Goal: Transaction & Acquisition: Purchase product/service

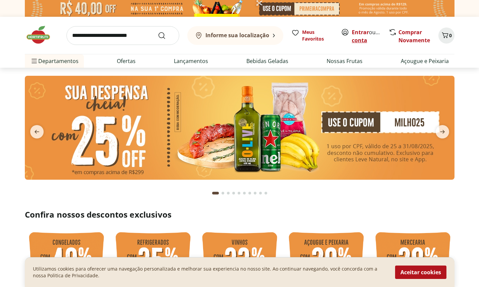
click at [355, 37] on link "Criar conta" at bounding box center [369, 36] width 37 height 15
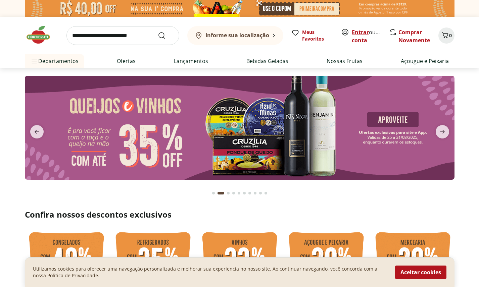
click at [362, 34] on link "Entrar" at bounding box center [359, 32] width 17 height 7
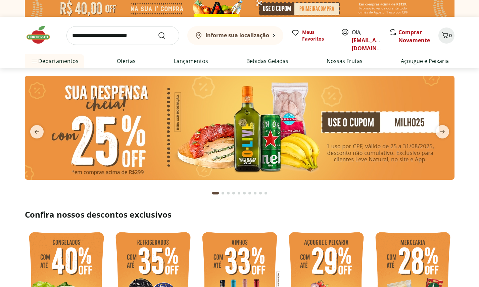
click at [138, 38] on input "search" at bounding box center [122, 35] width 113 height 19
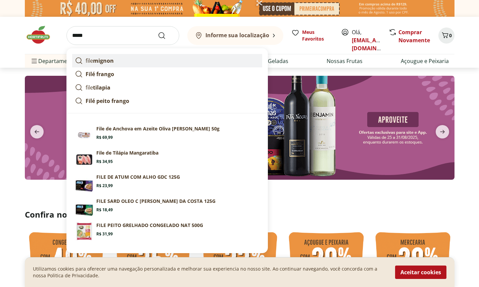
click at [130, 61] on link "file mignon" at bounding box center [167, 60] width 190 height 13
type input "**********"
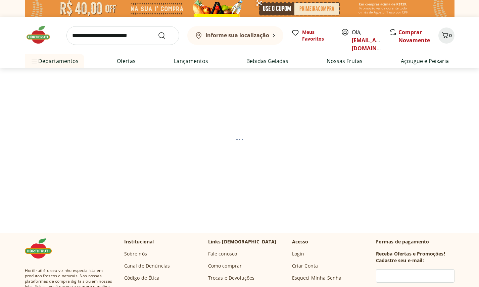
select select "**********"
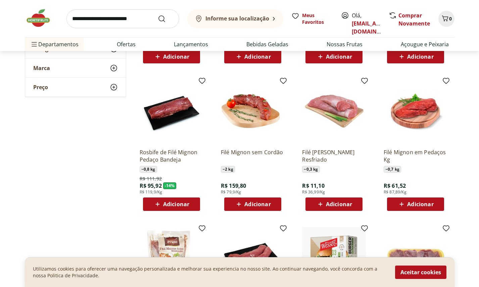
scroll to position [211, 0]
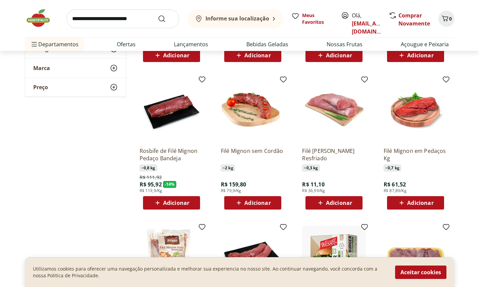
click at [253, 99] on img at bounding box center [253, 110] width 64 height 64
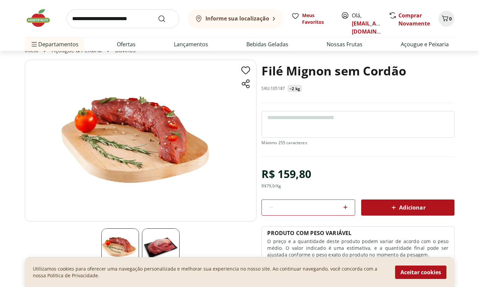
scroll to position [5, 0]
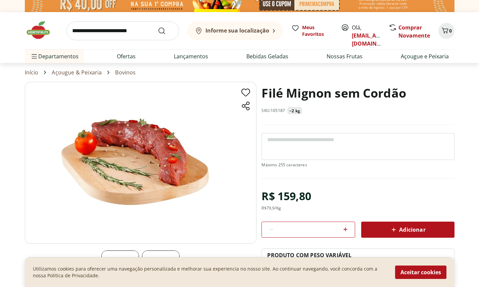
scroll to position [211, 0]
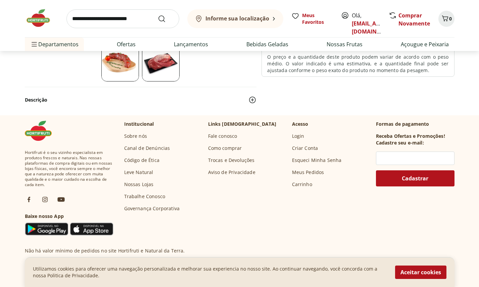
select select "**********"
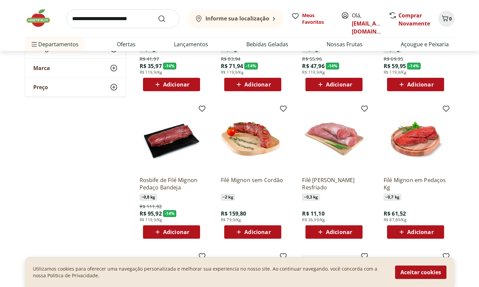
scroll to position [184, 0]
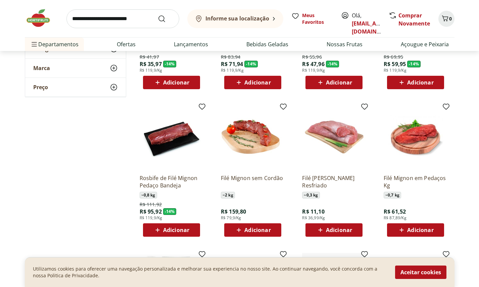
click at [246, 228] on span "Adicionar" at bounding box center [257, 229] width 26 height 5
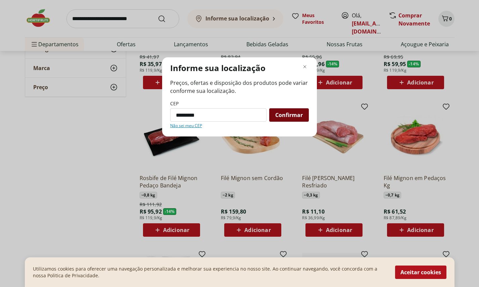
type input "*********"
click at [297, 116] on span "Confirmar" at bounding box center [288, 114] width 27 height 5
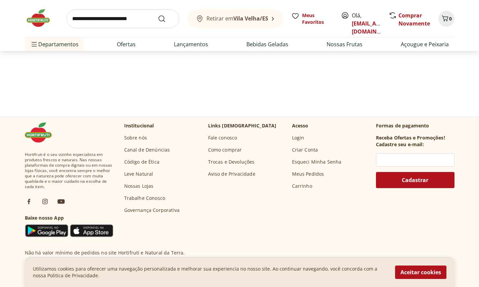
select select "**********"
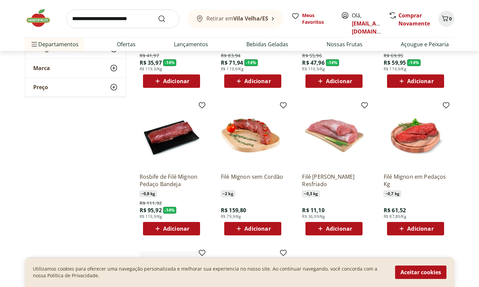
scroll to position [194, 0]
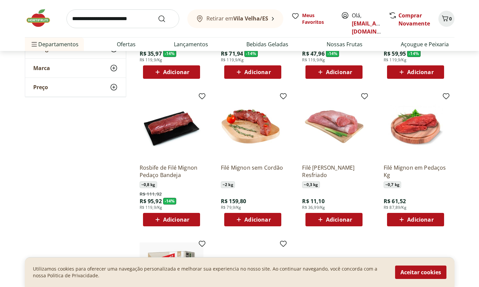
click at [246, 218] on span "Adicionar" at bounding box center [257, 219] width 26 height 5
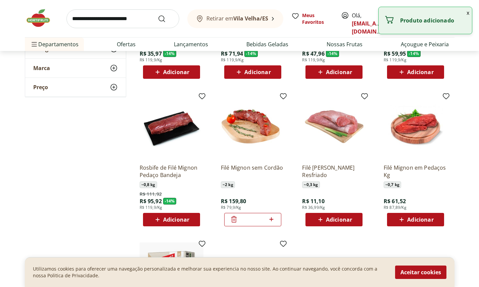
click at [467, 13] on button "x" at bounding box center [467, 12] width 8 height 11
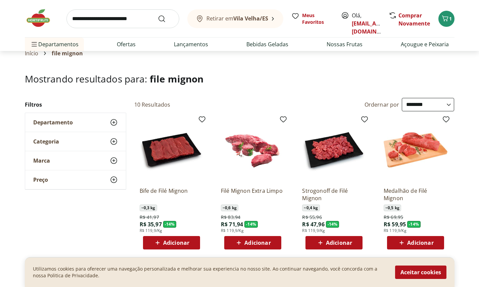
scroll to position [0, 0]
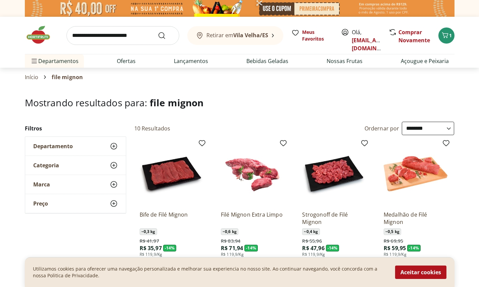
click at [137, 34] on input "search" at bounding box center [122, 35] width 113 height 19
type input "*******"
click at [158, 32] on button "Submit Search" at bounding box center [166, 36] width 16 height 8
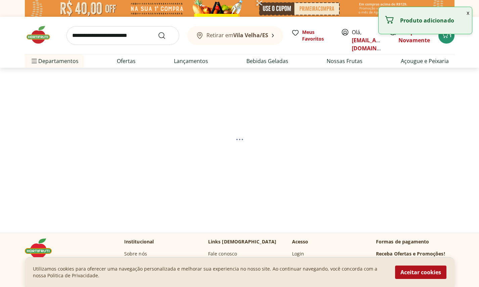
select select "**********"
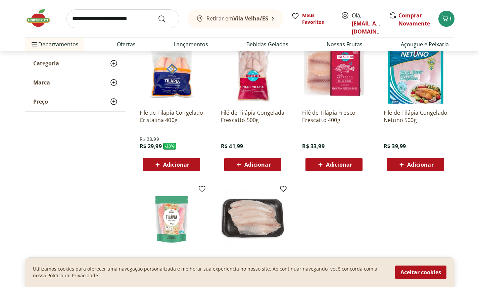
scroll to position [43, 0]
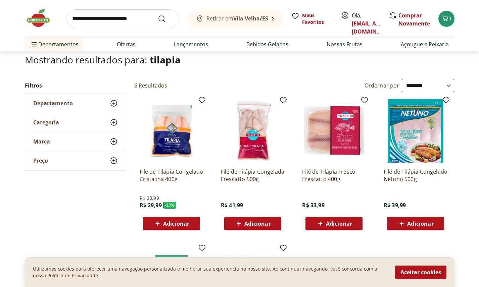
click at [338, 229] on div "Adicionar" at bounding box center [334, 224] width 46 height 12
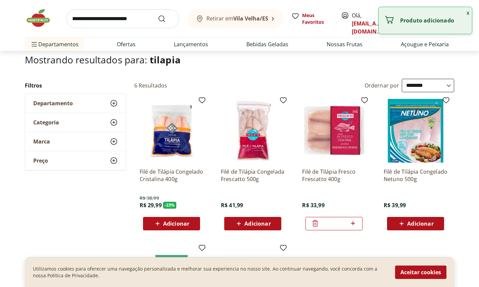
click at [99, 18] on input "search" at bounding box center [122, 18] width 113 height 19
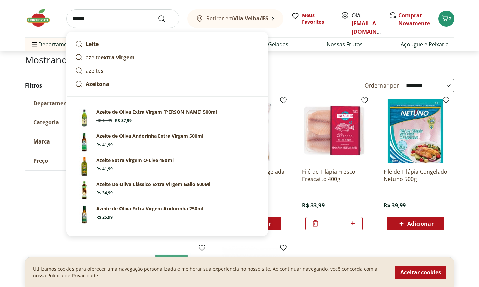
type input "******"
click at [158, 15] on button "Submit Search" at bounding box center [166, 19] width 16 height 8
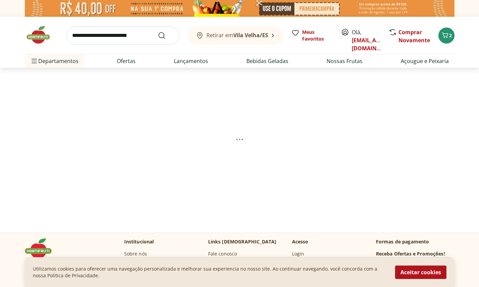
select select "**********"
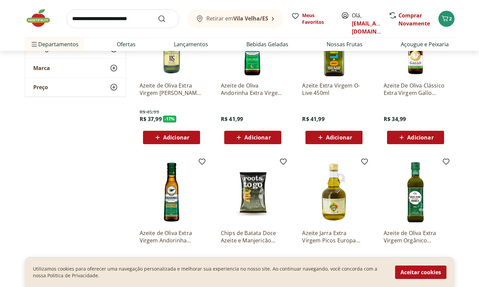
scroll to position [122, 0]
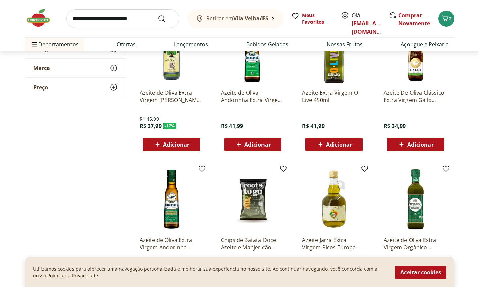
click at [420, 64] on img at bounding box center [415, 52] width 64 height 64
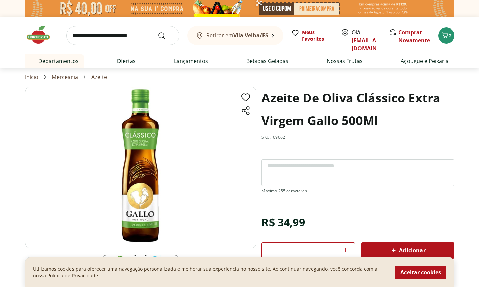
click at [398, 245] on div "Adicionar" at bounding box center [407, 250] width 82 height 12
click at [104, 37] on input "search" at bounding box center [122, 35] width 113 height 19
type input "**********"
click at [158, 32] on button "Submit Search" at bounding box center [166, 36] width 16 height 8
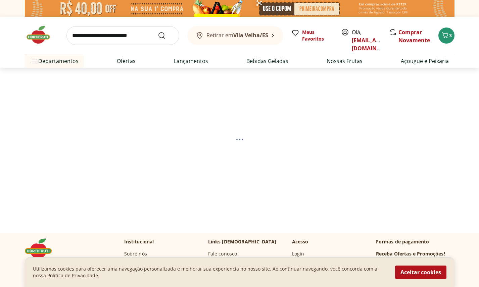
select select "**********"
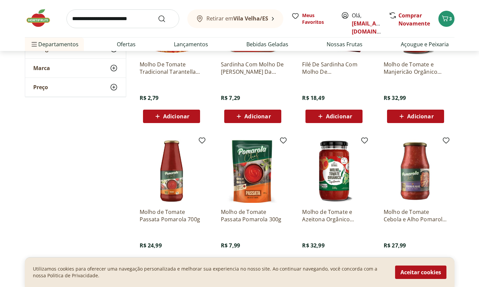
scroll to position [303, 0]
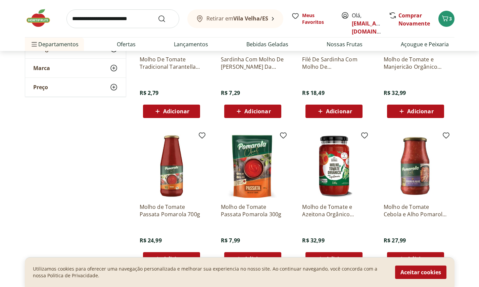
click at [132, 16] on input "search" at bounding box center [122, 18] width 113 height 19
type input "*******"
click at [158, 15] on button "Submit Search" at bounding box center [166, 19] width 16 height 8
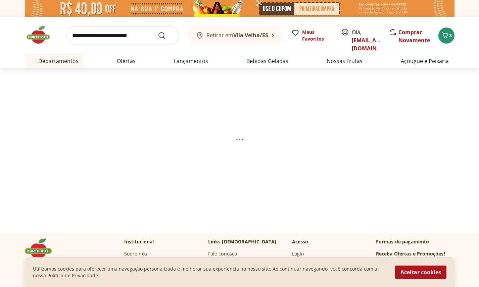
select select "**********"
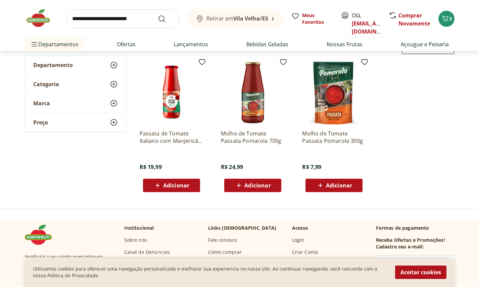
scroll to position [79, 0]
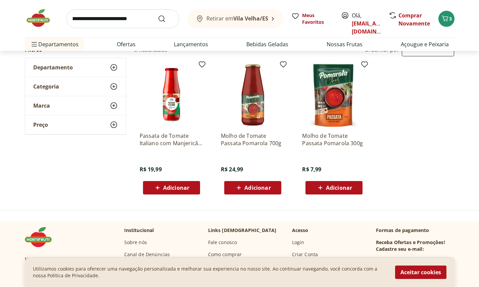
click at [253, 107] on img at bounding box center [253, 95] width 64 height 64
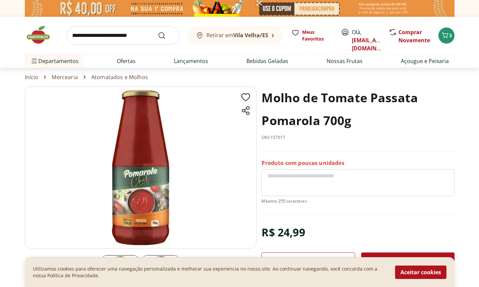
click at [143, 222] on img at bounding box center [140, 168] width 231 height 162
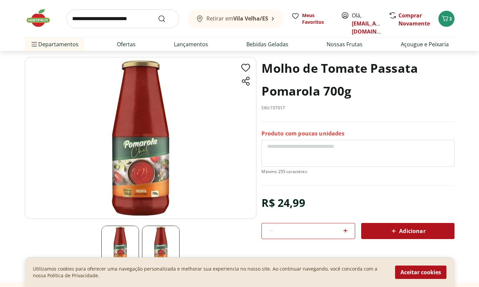
scroll to position [14, 0]
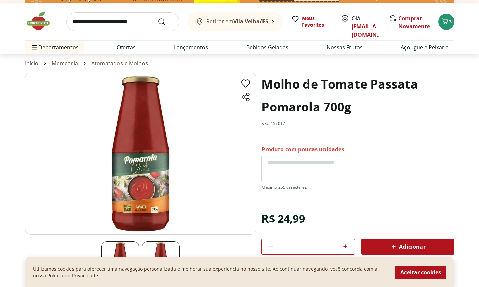
click at [404, 246] on span "Adicionar" at bounding box center [407, 247] width 36 height 8
click at [36, 27] on img at bounding box center [42, 21] width 34 height 20
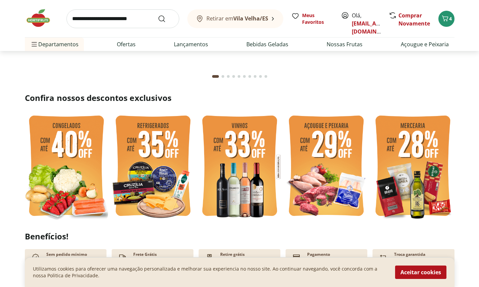
scroll to position [134, 0]
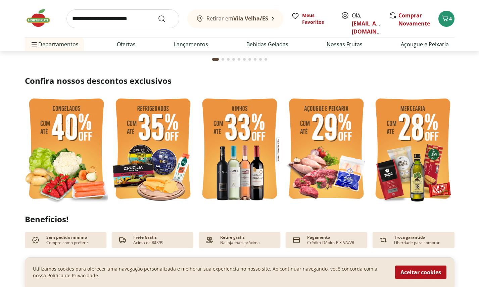
click at [160, 130] on img at bounding box center [152, 149] width 83 height 111
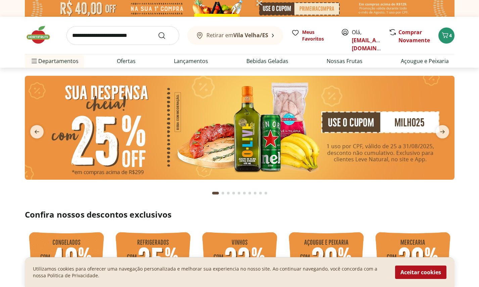
select select "**********"
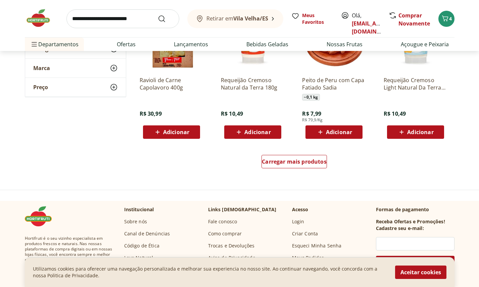
scroll to position [417, 0]
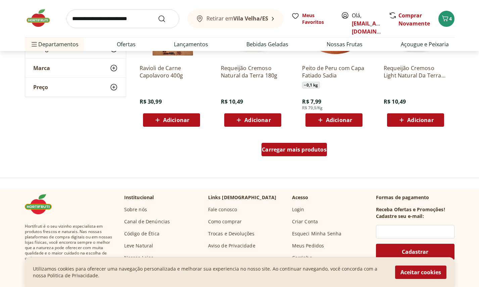
click at [315, 155] on div "Carregar mais produtos" at bounding box center [293, 149] width 65 height 13
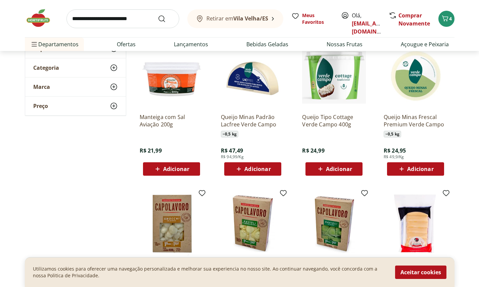
scroll to position [0, 0]
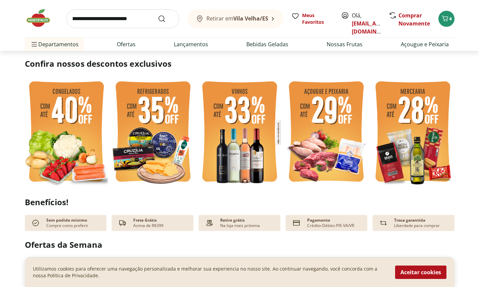
scroll to position [152, 0]
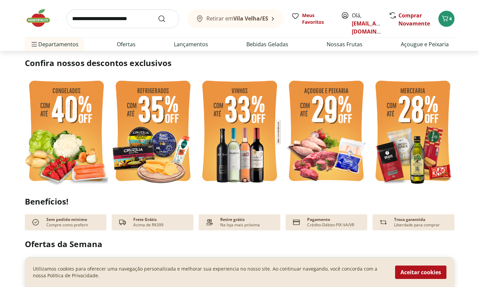
click at [233, 143] on img at bounding box center [239, 131] width 83 height 111
select select "**********"
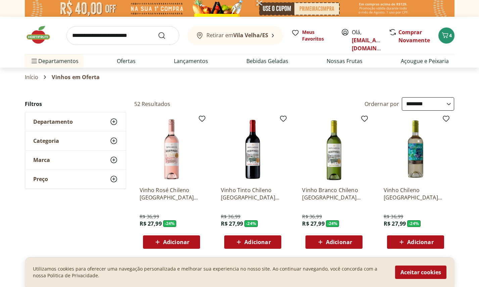
select select "**********"
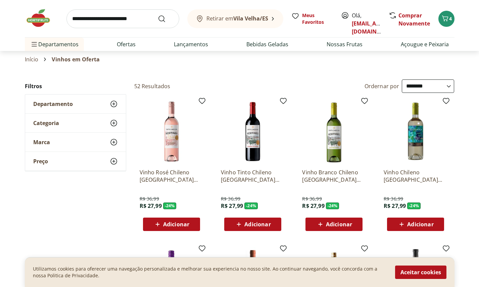
scroll to position [26, 0]
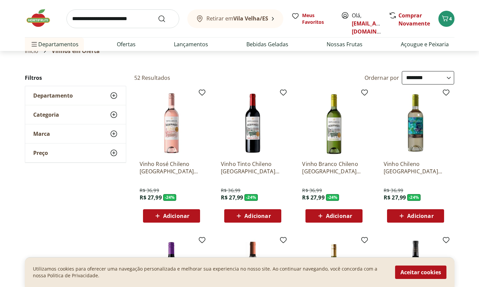
click at [336, 143] on img at bounding box center [334, 123] width 64 height 64
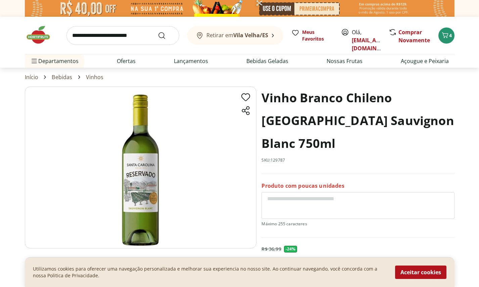
select select "**********"
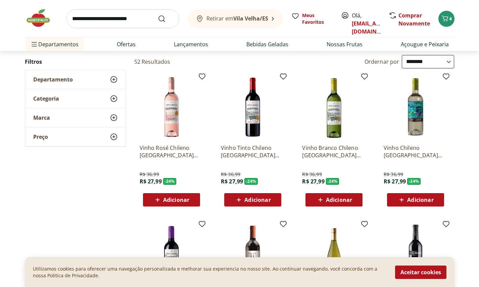
scroll to position [73, 0]
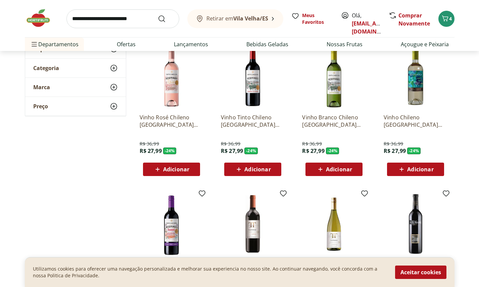
click at [409, 94] on img at bounding box center [415, 77] width 64 height 64
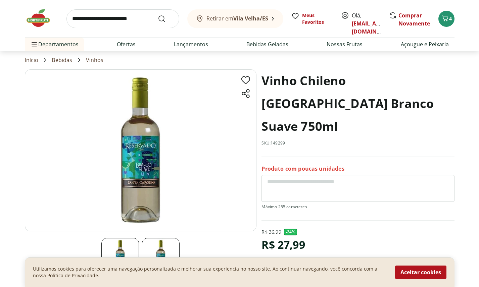
scroll to position [24, 0]
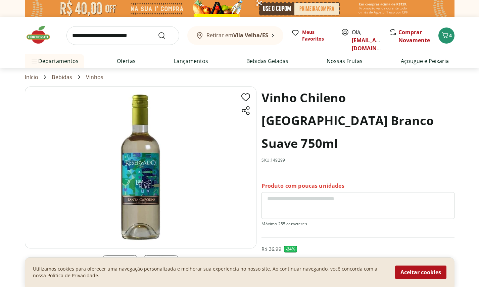
select select "**********"
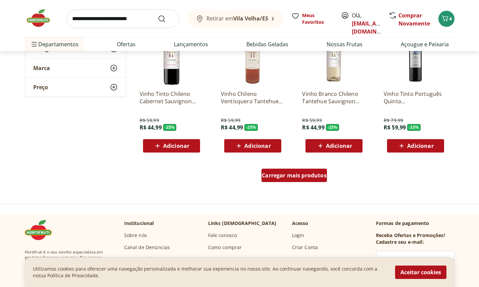
scroll to position [396, 0]
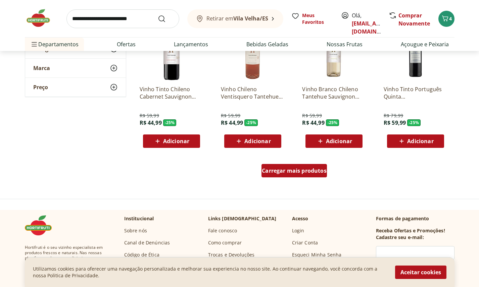
click at [292, 172] on span "Carregar mais produtos" at bounding box center [294, 170] width 65 height 5
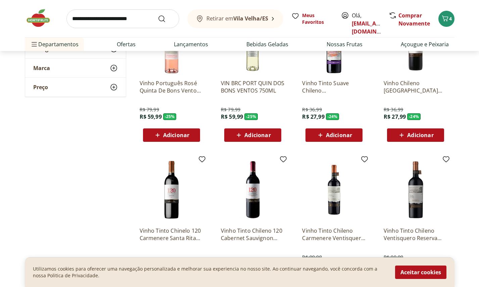
scroll to position [553, 0]
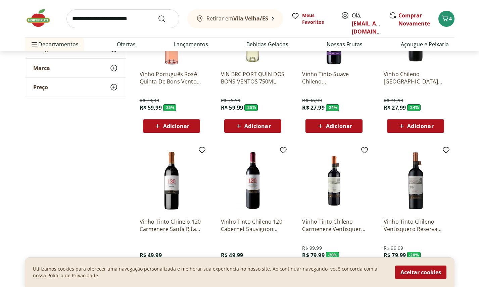
click at [417, 56] on img at bounding box center [415, 33] width 64 height 64
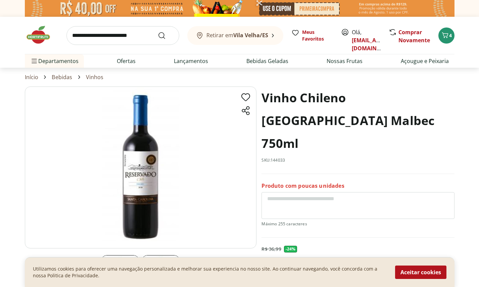
select select "**********"
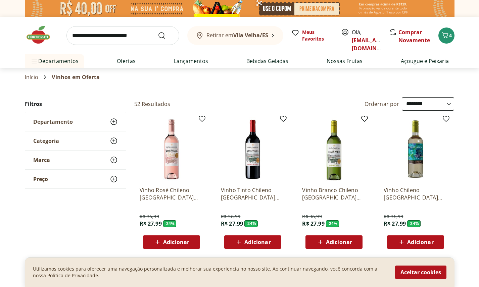
click at [252, 155] on img at bounding box center [253, 149] width 64 height 64
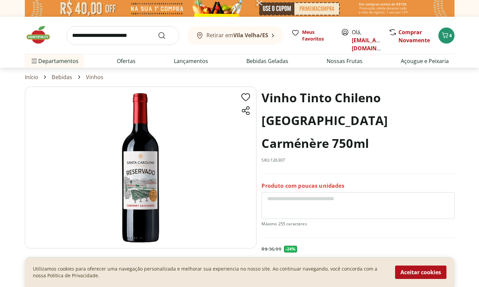
select select "**********"
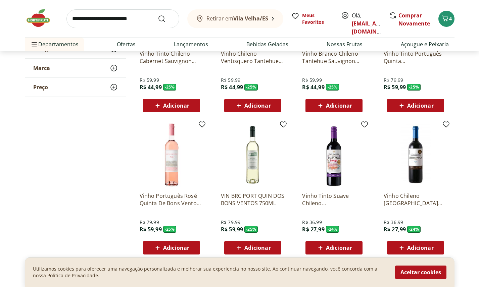
scroll to position [446, 0]
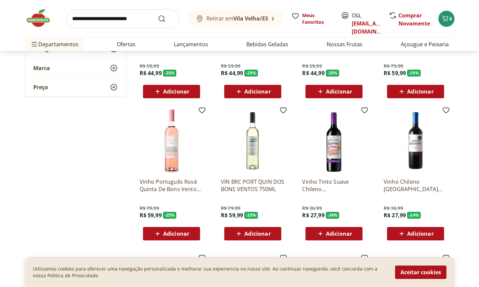
click at [412, 148] on img at bounding box center [415, 141] width 64 height 64
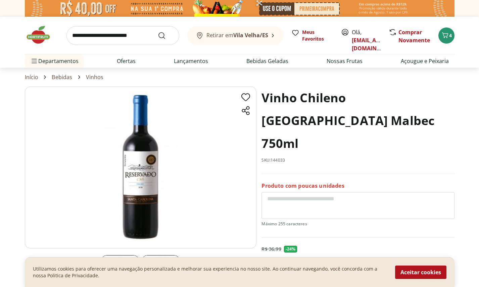
select select "**********"
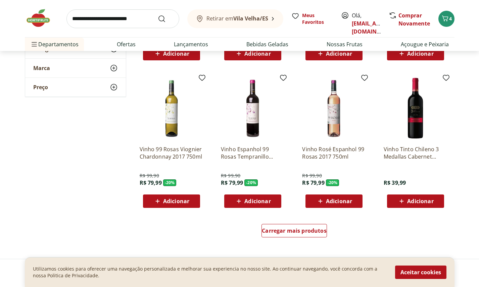
scroll to position [813, 0]
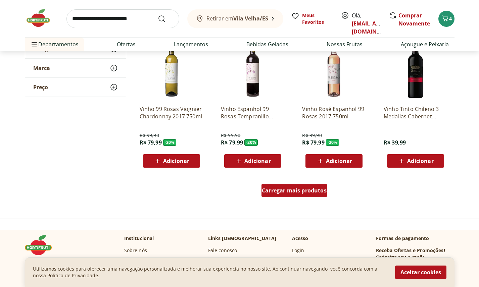
click at [318, 191] on span "Carregar mais produtos" at bounding box center [294, 190] width 65 height 5
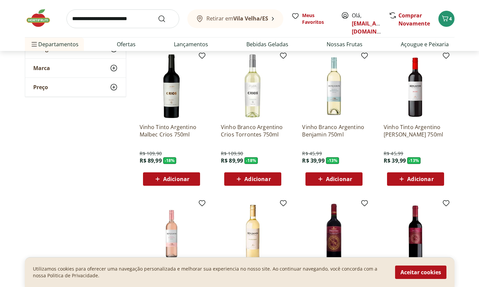
scroll to position [939, 0]
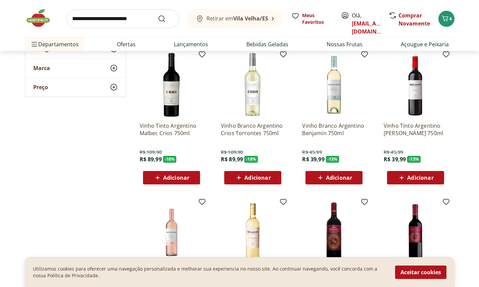
click at [334, 79] on img at bounding box center [334, 85] width 64 height 64
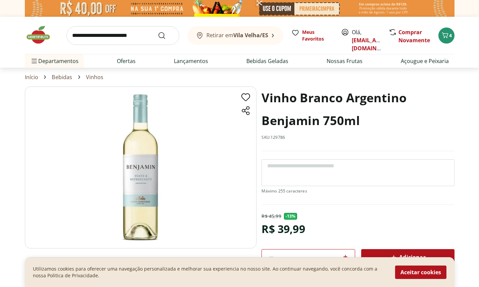
select select "**********"
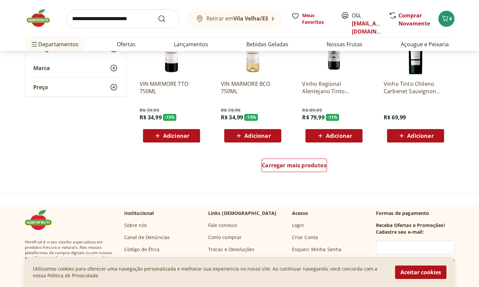
scroll to position [1338, 0]
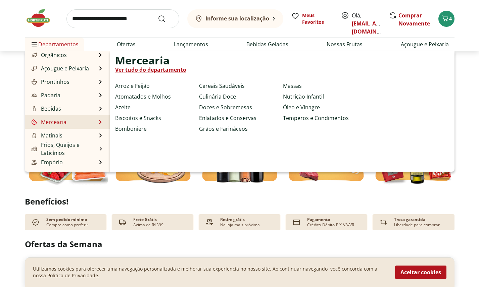
scroll to position [67, 0]
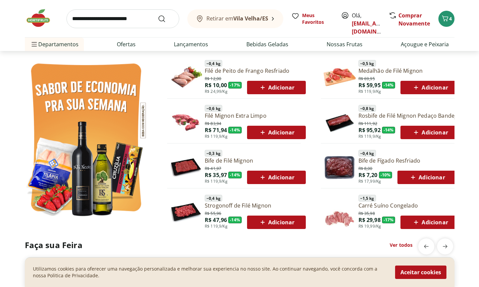
scroll to position [338, 0]
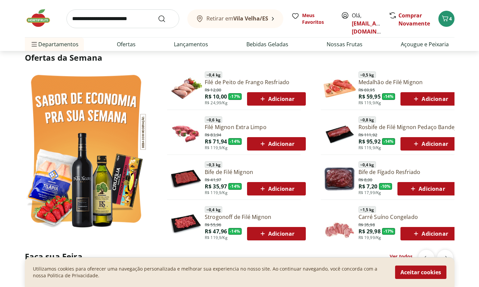
click at [262, 84] on link "Filé de Peito de Frango Resfriado" at bounding box center [255, 81] width 101 height 7
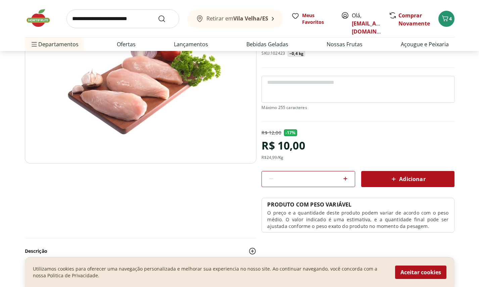
scroll to position [114, 0]
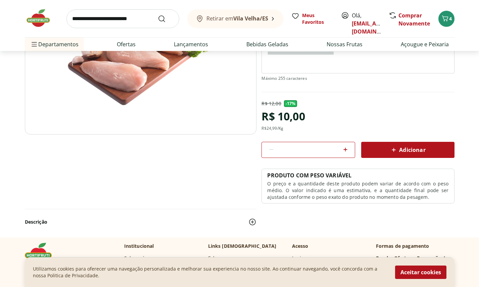
click at [406, 152] on span "Adicionar" at bounding box center [407, 150] width 36 height 8
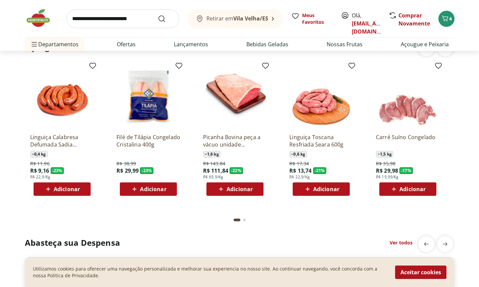
scroll to position [1030, 0]
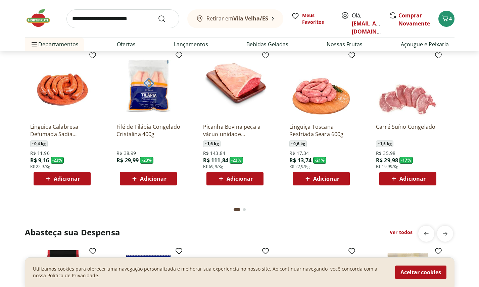
click at [249, 100] on img at bounding box center [235, 86] width 64 height 64
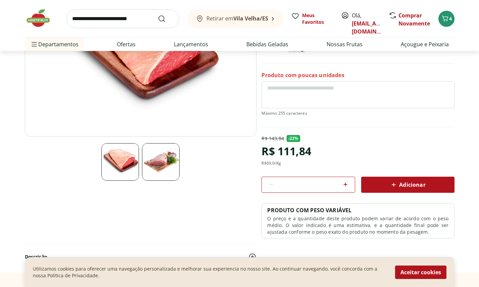
scroll to position [46, 0]
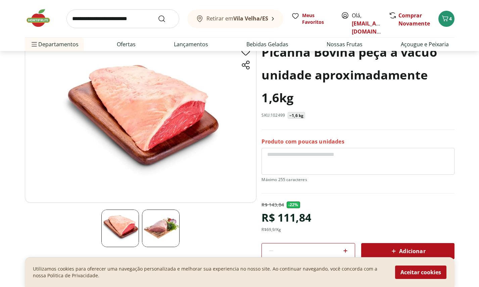
click at [406, 251] on span "Adicionar" at bounding box center [407, 251] width 36 height 8
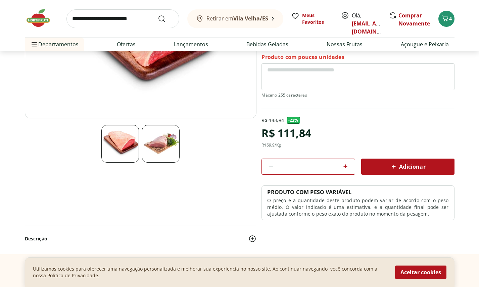
scroll to position [0, 0]
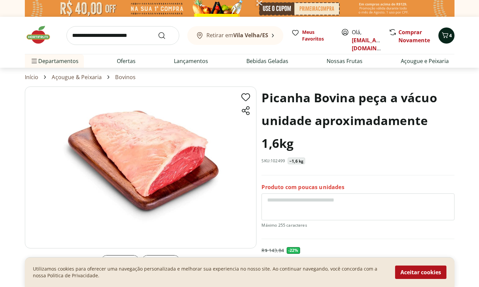
click at [444, 39] on icon "Carrinho" at bounding box center [445, 35] width 8 height 8
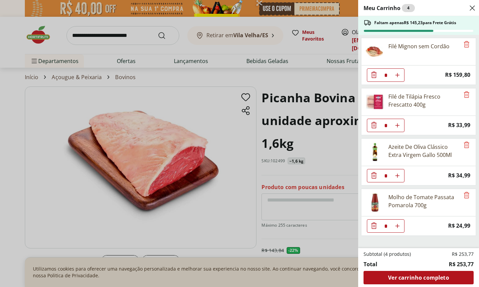
click at [276, 217] on div "Meu Carrinho 4 Faltam apenas R$ 145,23 para Frete Grátis Filé Mignon sem Cordão…" at bounding box center [239, 143] width 479 height 287
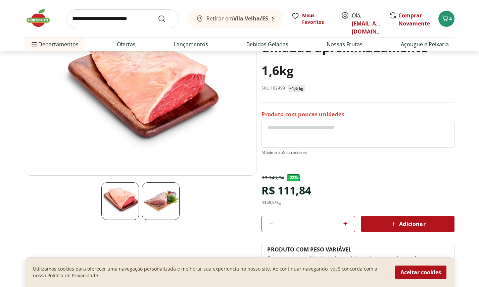
scroll to position [88, 0]
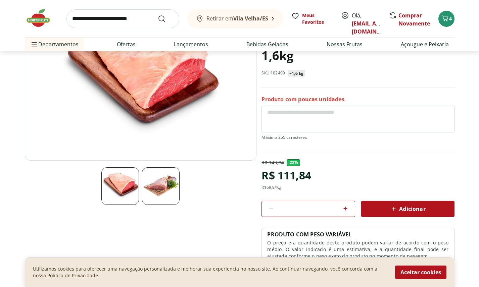
click at [381, 205] on div "Adicionar" at bounding box center [407, 209] width 82 height 12
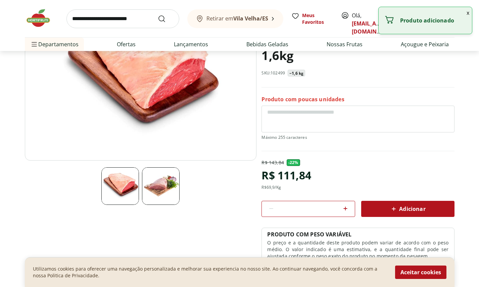
click at [363, 69] on div "Picanha Bovina peça a vácuo unidade aproximadamente 1,6kg SKU: 102499 ~1,6 kg" at bounding box center [357, 43] width 192 height 89
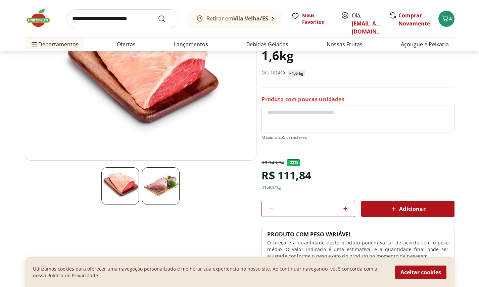
scroll to position [88, 0]
click at [443, 19] on icon "Carrinho" at bounding box center [444, 18] width 6 height 6
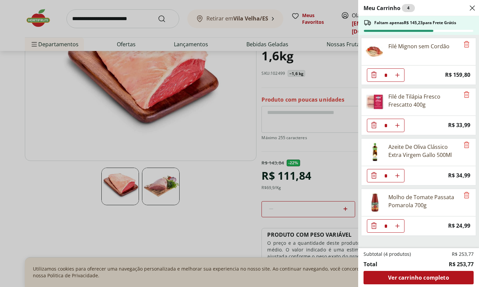
click at [291, 139] on div "Meu Carrinho 4 Faltam apenas R$ 145,23 para Frete Grátis Filé Mignon sem Cordão…" at bounding box center [239, 143] width 479 height 287
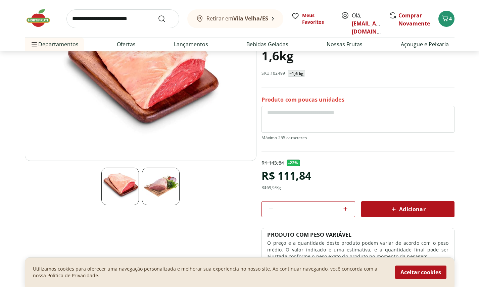
click at [345, 207] on icon at bounding box center [345, 209] width 8 height 8
type input "*"
click at [401, 208] on span "Adicionar" at bounding box center [407, 209] width 36 height 8
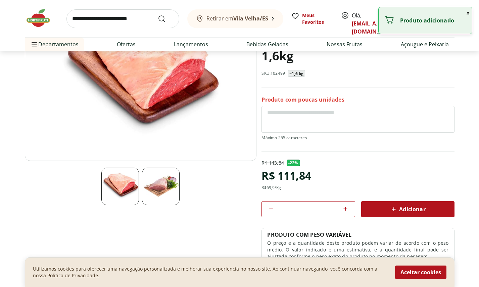
click at [441, 17] on p "Produto adicionado" at bounding box center [433, 20] width 66 height 7
click at [466, 12] on button "x" at bounding box center [467, 12] width 8 height 11
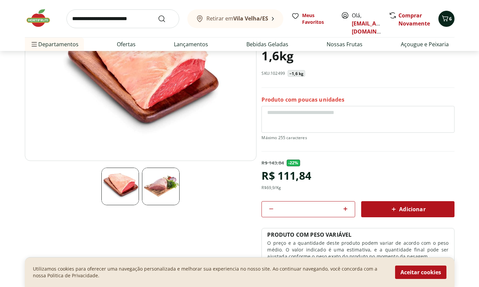
click at [445, 18] on icon "Carrinho" at bounding box center [445, 18] width 8 height 8
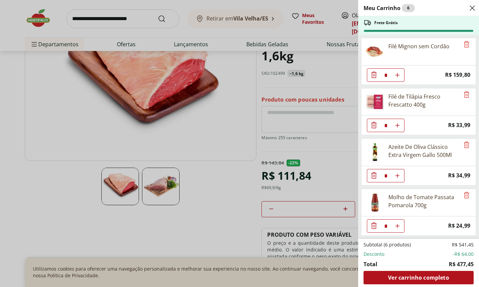
scroll to position [50, 0]
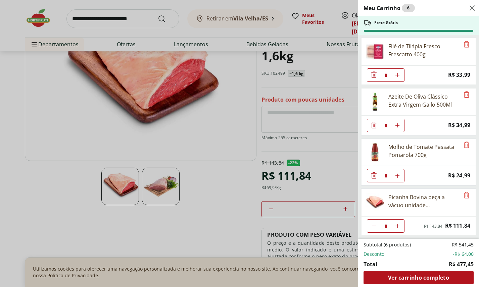
click at [374, 225] on icon "Diminuir Quantidade" at bounding box center [373, 225] width 5 height 5
type input "*"
click at [372, 228] on icon "Diminuir Quantidade" at bounding box center [373, 225] width 5 height 5
click at [376, 227] on icon "Diminuir Quantidade" at bounding box center [373, 225] width 5 height 5
type input "*"
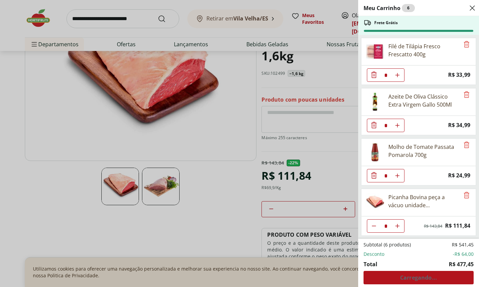
click at [239, 148] on div "Meu Carrinho 6 Frete Grátis Filé Mignon sem Cordão * Price: R$ 159,80 Filé de T…" at bounding box center [239, 143] width 479 height 287
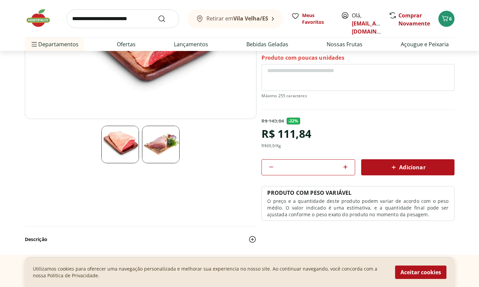
scroll to position [0, 0]
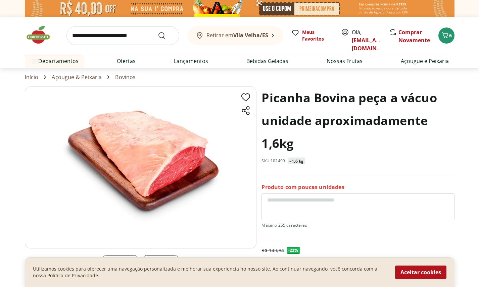
click at [28, 77] on link "Início" at bounding box center [32, 77] width 14 height 6
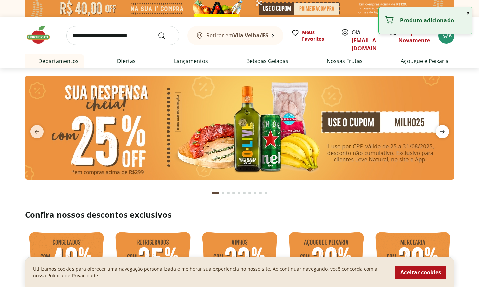
click at [443, 134] on icon "next" at bounding box center [442, 132] width 8 height 8
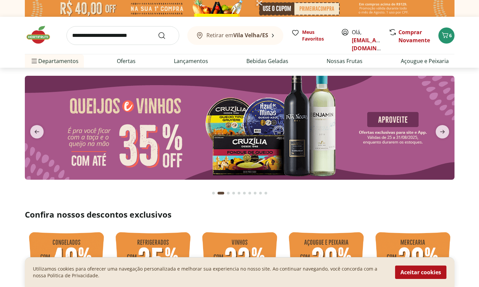
click at [285, 142] on img at bounding box center [239, 128] width 429 height 104
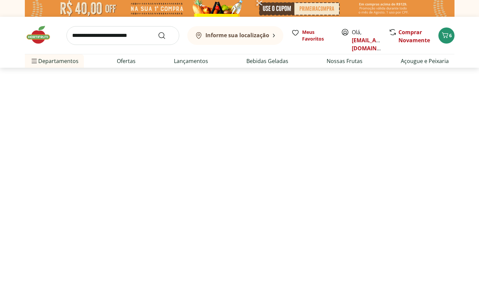
select select "**********"
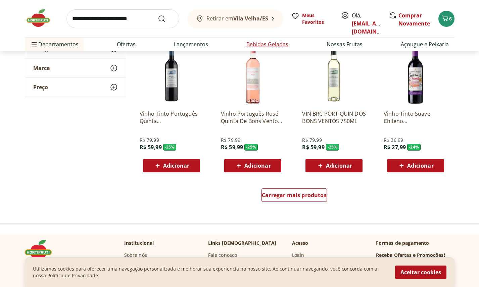
scroll to position [375, 0]
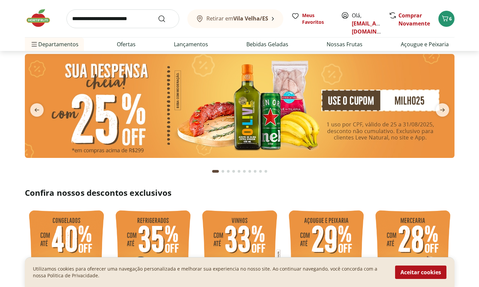
scroll to position [23, 0]
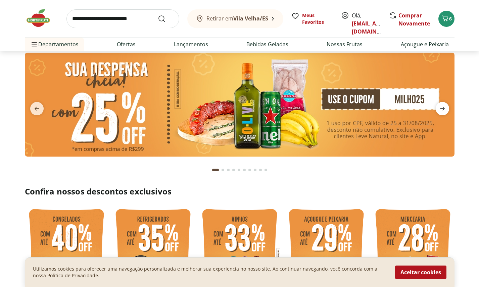
click at [446, 113] on span "next" at bounding box center [441, 108] width 13 height 13
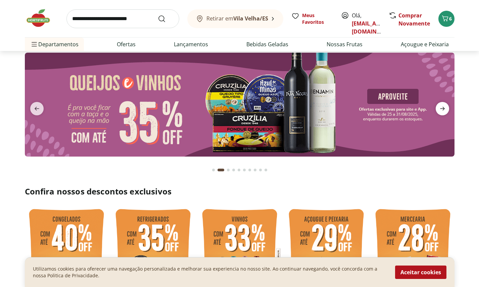
click at [446, 113] on span "next" at bounding box center [441, 108] width 13 height 13
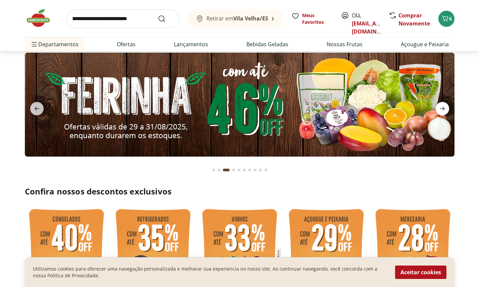
click at [446, 113] on span "next" at bounding box center [441, 108] width 13 height 13
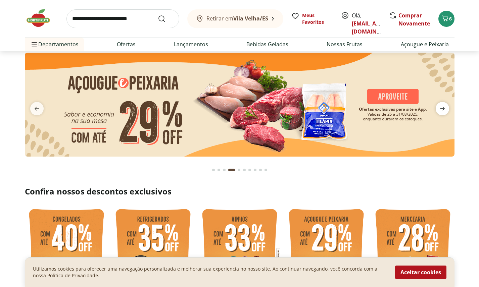
click at [446, 113] on span "next" at bounding box center [441, 108] width 13 height 13
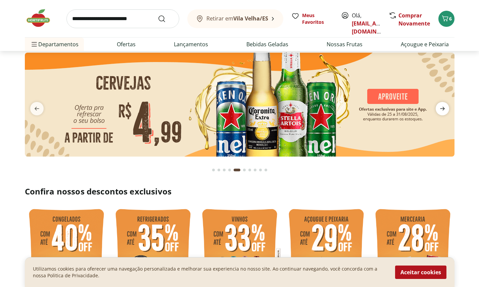
click at [446, 114] on span "next" at bounding box center [441, 108] width 13 height 13
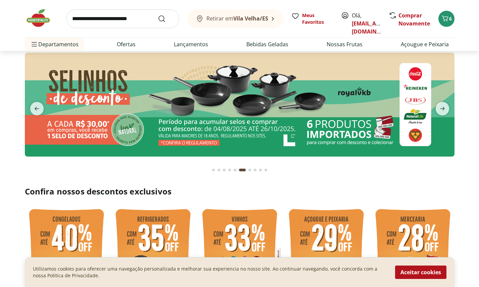
scroll to position [28, 0]
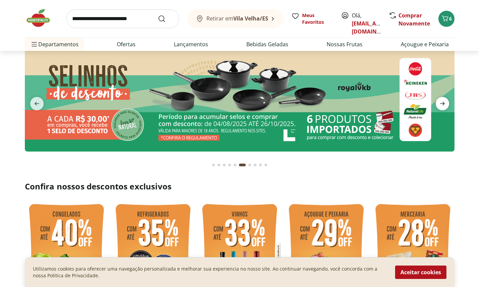
click at [440, 105] on icon "next" at bounding box center [442, 104] width 8 height 8
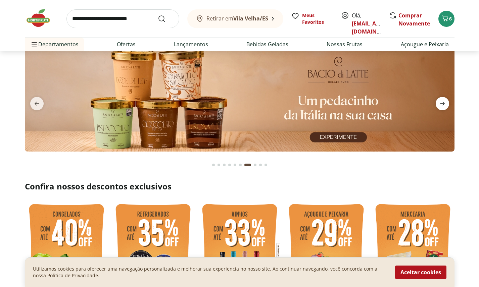
click at [440, 105] on icon "next" at bounding box center [442, 104] width 8 height 8
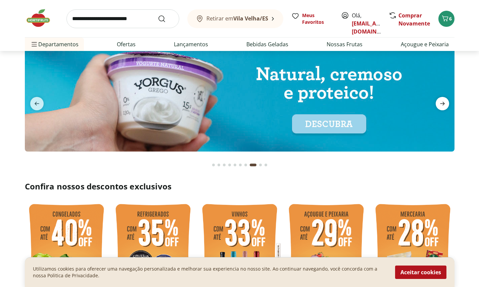
click at [440, 105] on icon "next" at bounding box center [442, 104] width 8 height 8
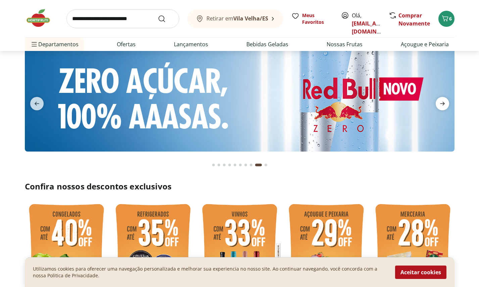
click at [440, 106] on icon "next" at bounding box center [442, 104] width 8 height 8
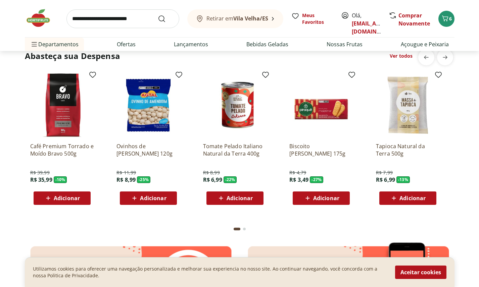
scroll to position [932, 0]
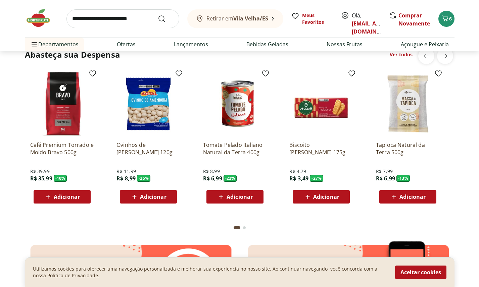
click at [128, 14] on input "search" at bounding box center [122, 18] width 113 height 19
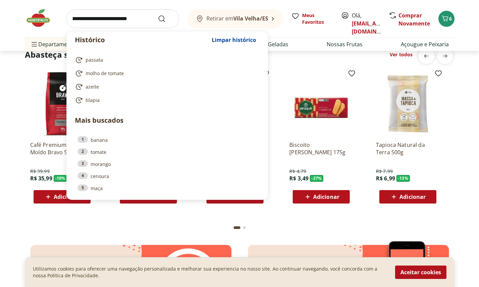
type input "*"
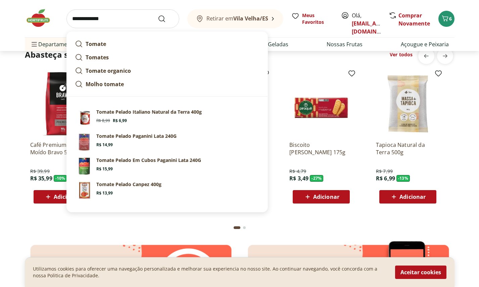
type input "**********"
click at [158, 15] on button "Submit Search" at bounding box center [166, 19] width 16 height 8
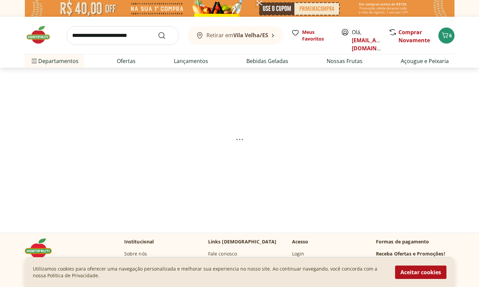
select select "**********"
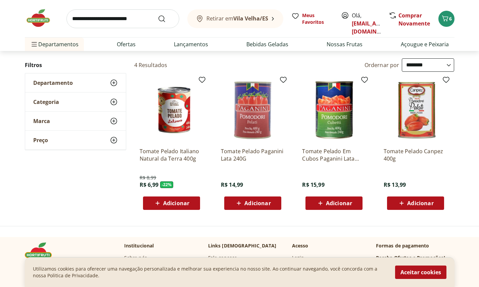
scroll to position [57, 0]
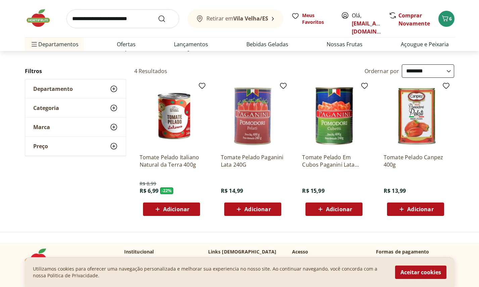
click at [168, 208] on span "Adicionar" at bounding box center [176, 209] width 26 height 5
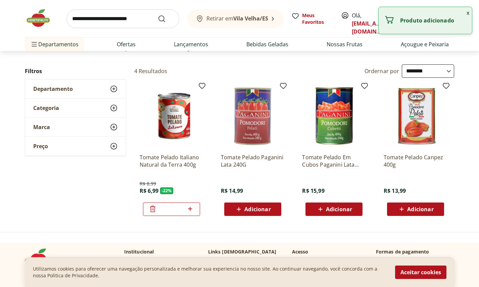
click at [189, 208] on icon at bounding box center [190, 209] width 8 height 8
type input "*"
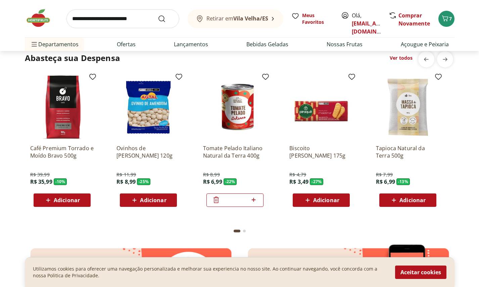
scroll to position [1755, 0]
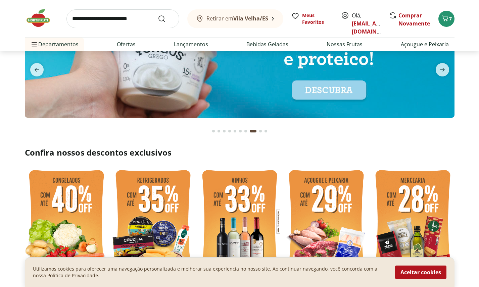
scroll to position [613, 0]
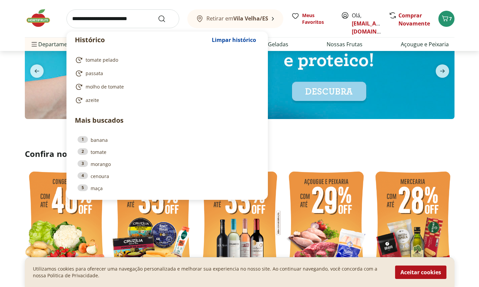
click at [126, 17] on input "search" at bounding box center [122, 18] width 113 height 19
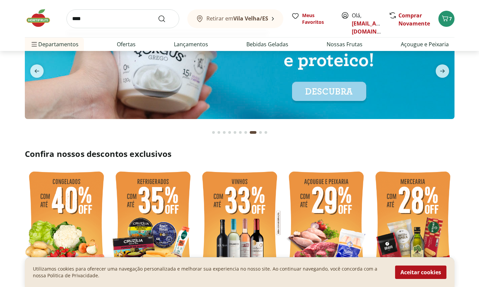
type input "****"
click at [158, 15] on button "Submit Search" at bounding box center [166, 19] width 16 height 8
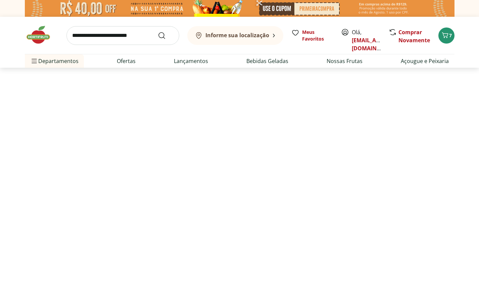
select select "**********"
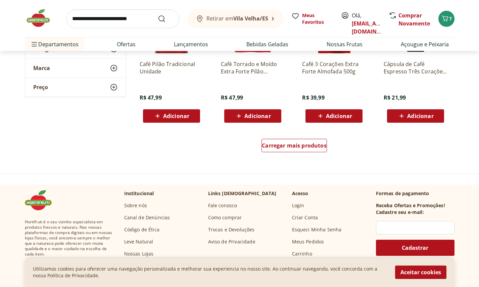
scroll to position [456, 0]
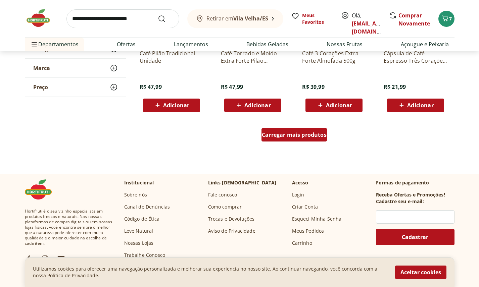
click at [296, 132] on span "Carregar mais produtos" at bounding box center [294, 134] width 65 height 5
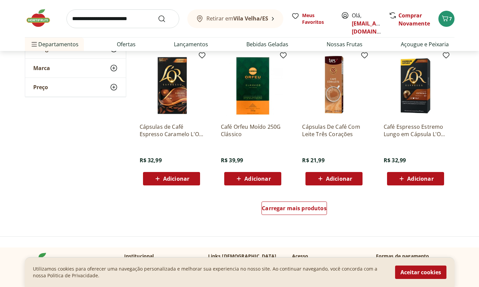
scroll to position [836, 0]
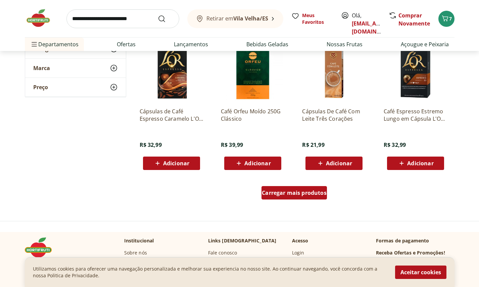
click at [301, 196] on div "Carregar mais produtos" at bounding box center [293, 192] width 65 height 13
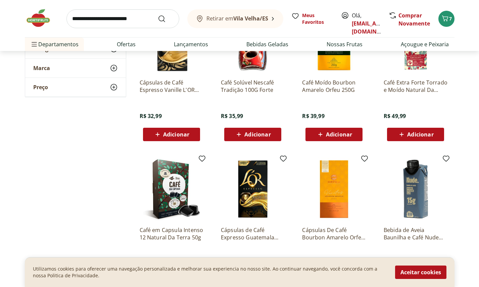
scroll to position [1243, 0]
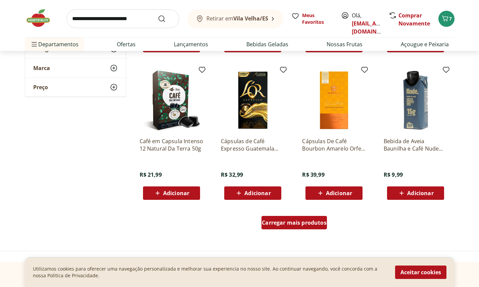
click at [292, 222] on span "Carregar mais produtos" at bounding box center [294, 222] width 65 height 5
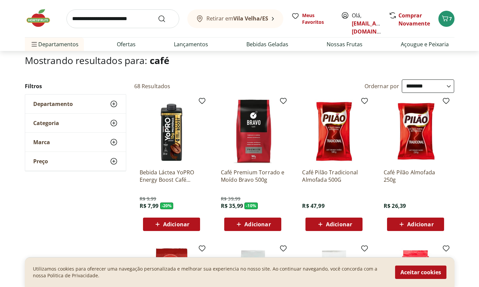
scroll to position [0, 0]
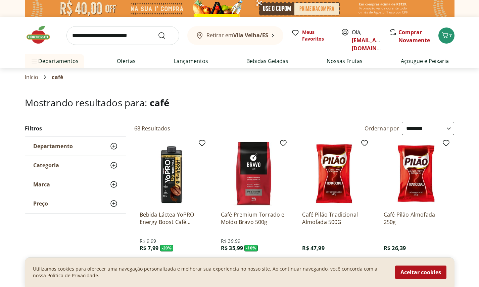
click at [128, 47] on div "Retirar em Vila Velha/ES Meus Favoritos Olá, contato.thauana@gmail.com Comprar …" at bounding box center [239, 35] width 429 height 37
click at [128, 38] on input "search" at bounding box center [122, 35] width 113 height 19
type input "**********"
click at [158, 32] on button "Submit Search" at bounding box center [166, 36] width 16 height 8
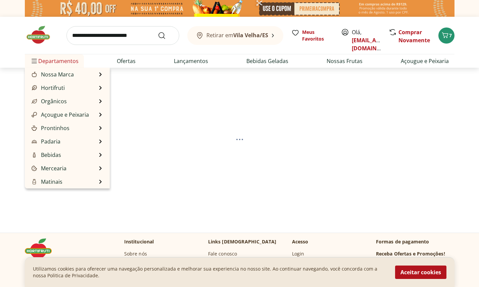
select select "**********"
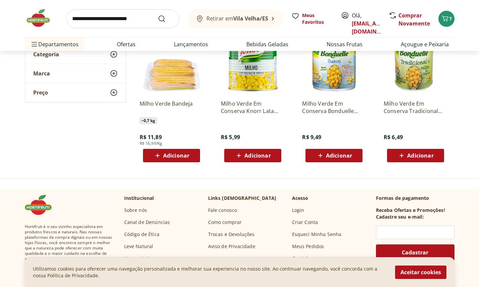
scroll to position [55, 0]
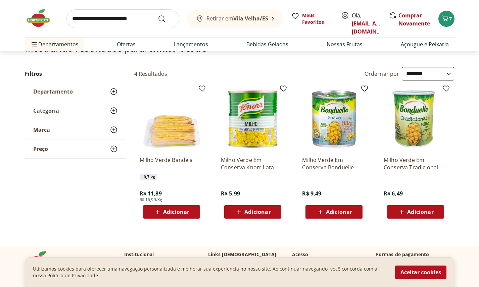
click at [404, 106] on img at bounding box center [415, 119] width 64 height 64
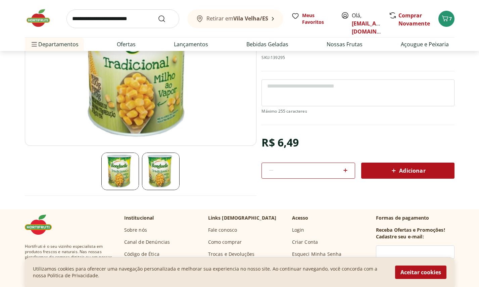
scroll to position [122, 0]
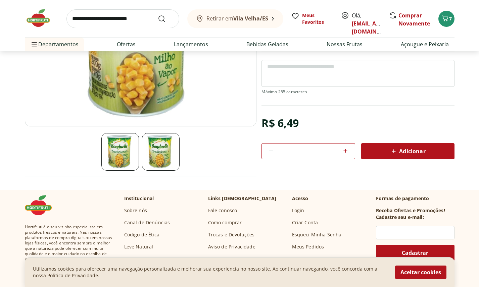
click at [390, 147] on icon at bounding box center [393, 151] width 8 height 8
click at [450, 22] on button "7" at bounding box center [446, 19] width 16 height 16
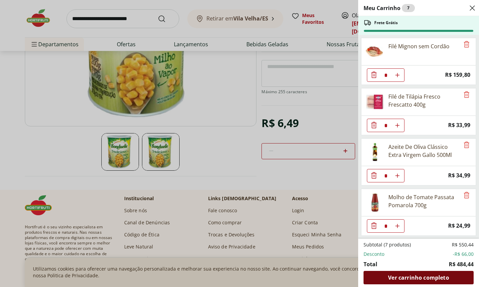
click at [397, 279] on span "Ver carrinho completo" at bounding box center [418, 277] width 61 height 5
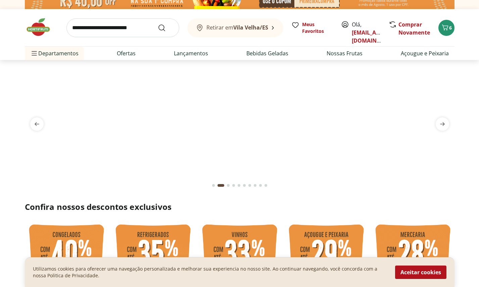
scroll to position [10, 0]
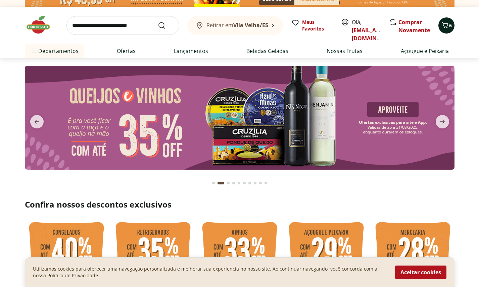
click at [442, 26] on icon "Carrinho" at bounding box center [445, 25] width 8 height 8
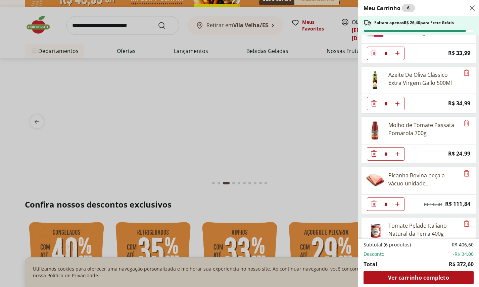
scroll to position [0, 0]
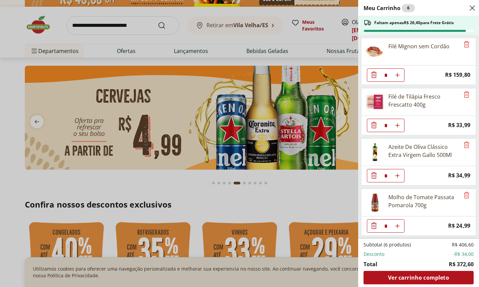
click at [471, 9] on use "Close" at bounding box center [472, 8] width 8 height 8
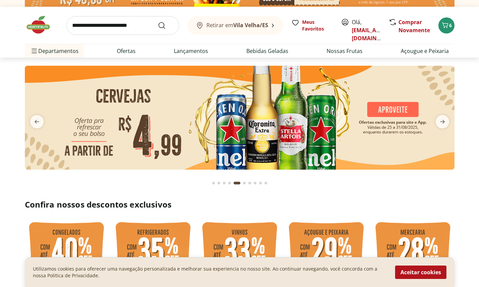
click at [108, 26] on input "search" at bounding box center [122, 25] width 113 height 19
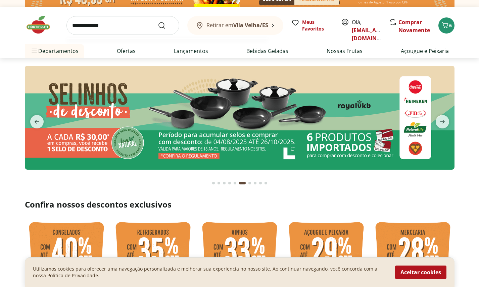
type input "**********"
click at [158, 21] on button "Submit Search" at bounding box center [166, 25] width 16 height 8
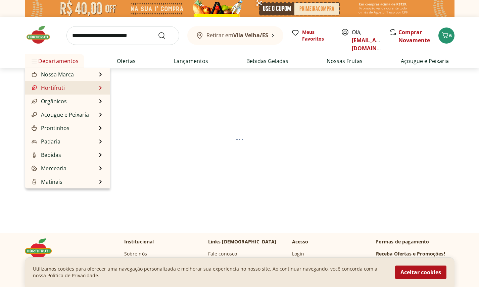
select select "**********"
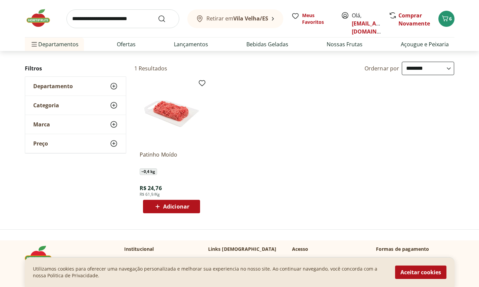
scroll to position [60, 0]
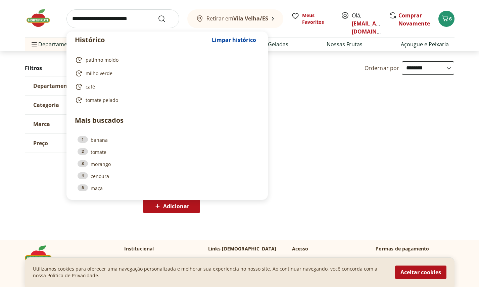
click at [134, 16] on input "search" at bounding box center [122, 18] width 113 height 19
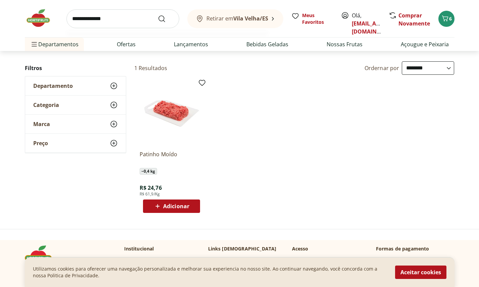
type input "**********"
click at [158, 15] on button "Submit Search" at bounding box center [166, 19] width 16 height 8
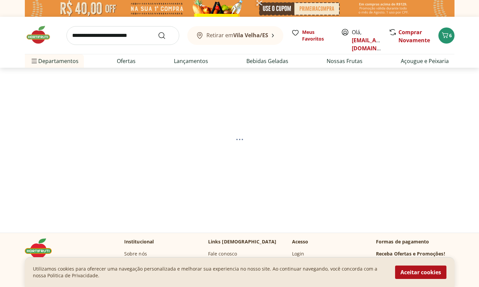
select select "**********"
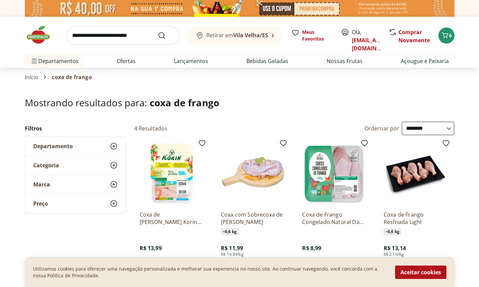
click at [133, 33] on input "search" at bounding box center [122, 35] width 113 height 19
type input "********"
click at [158, 32] on button "Submit Search" at bounding box center [166, 36] width 16 height 8
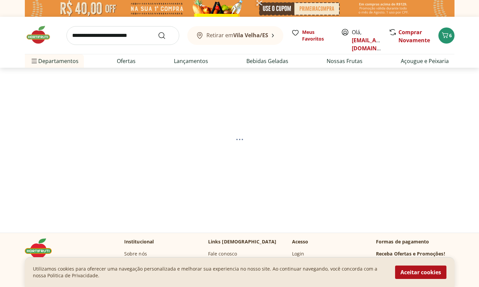
select select "**********"
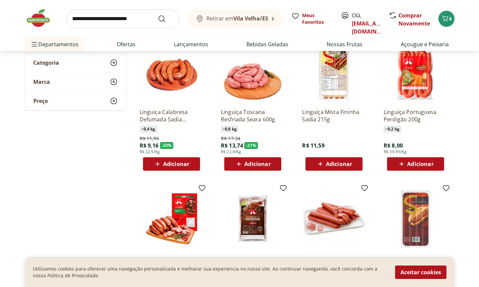
scroll to position [93, 0]
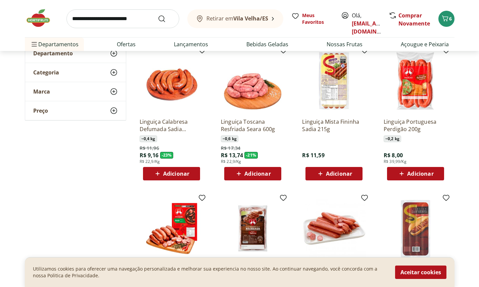
click at [259, 173] on span "Adicionar" at bounding box center [257, 173] width 26 height 5
click at [124, 19] on input "search" at bounding box center [122, 18] width 113 height 19
type input "********"
click at [158, 15] on button "Submit Search" at bounding box center [166, 19] width 16 height 8
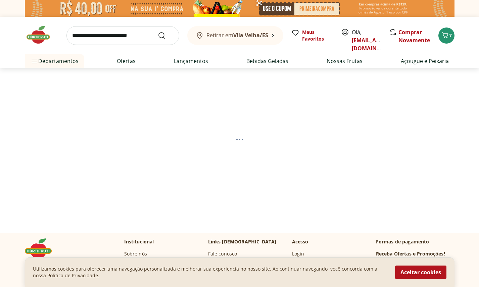
select select "**********"
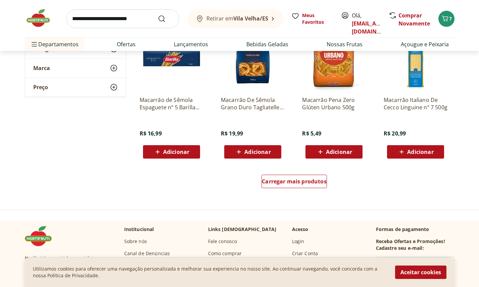
scroll to position [411, 0]
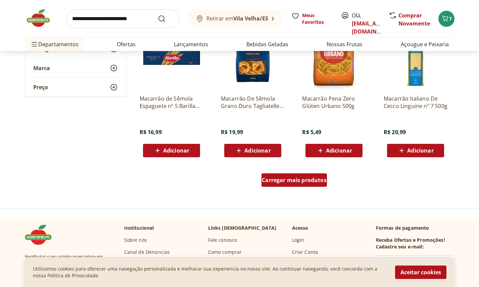
click at [296, 177] on span "Carregar mais produtos" at bounding box center [294, 179] width 65 height 5
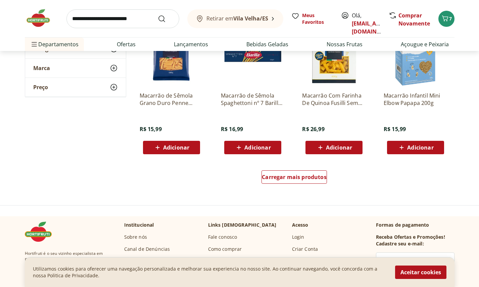
scroll to position [852, 0]
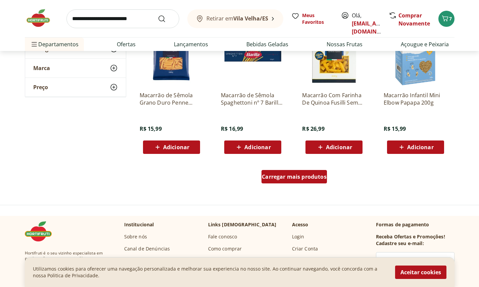
click at [277, 178] on span "Carregar mais produtos" at bounding box center [294, 176] width 65 height 5
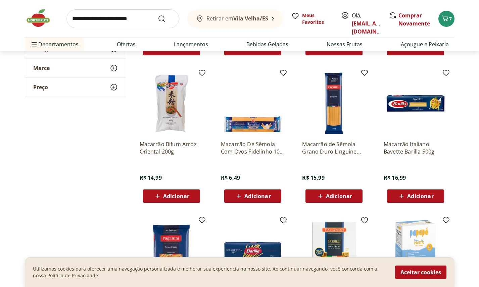
scroll to position [626, 0]
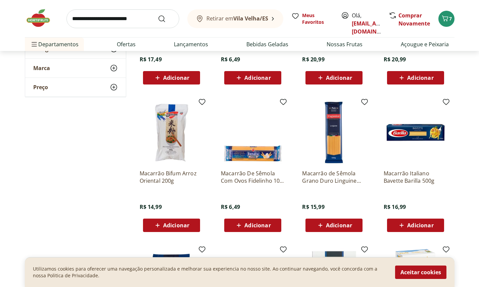
click at [340, 128] on img at bounding box center [334, 133] width 64 height 64
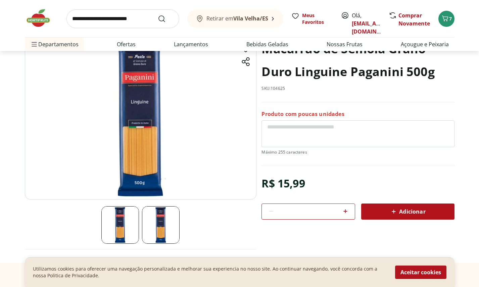
scroll to position [74, 0]
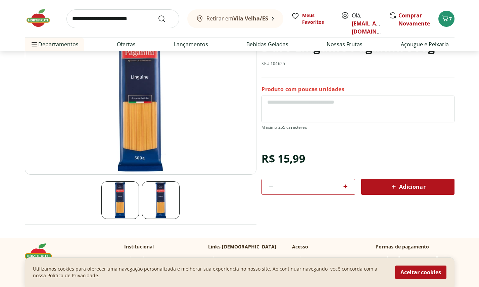
click at [170, 198] on img at bounding box center [161, 200] width 38 height 38
click at [111, 197] on img at bounding box center [120, 200] width 38 height 38
click at [133, 120] on img at bounding box center [140, 94] width 231 height 162
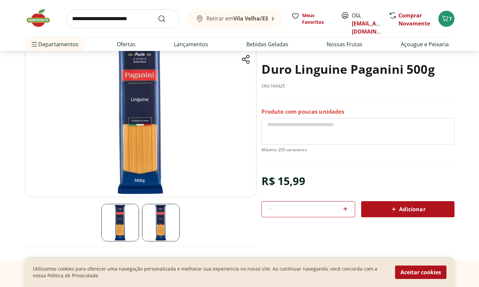
scroll to position [68, 0]
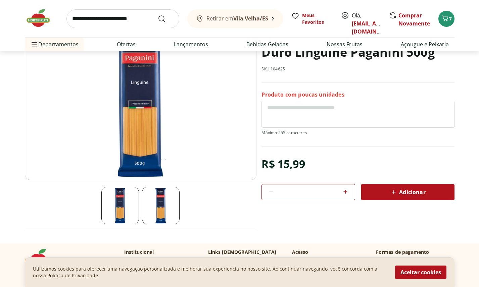
click at [403, 191] on span "Adicionar" at bounding box center [407, 192] width 36 height 8
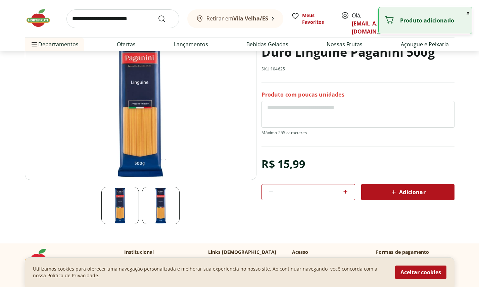
click at [468, 14] on button "x" at bounding box center [467, 12] width 8 height 11
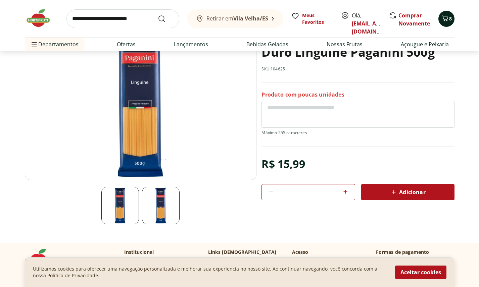
click at [446, 16] on icon "Carrinho" at bounding box center [445, 18] width 8 height 8
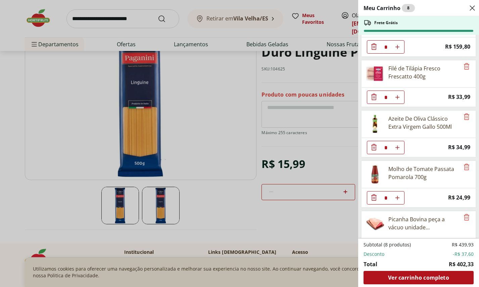
scroll to position [0, 0]
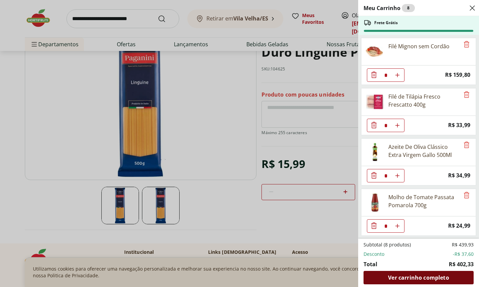
click at [433, 275] on span "Ver carrinho completo" at bounding box center [418, 277] width 61 height 5
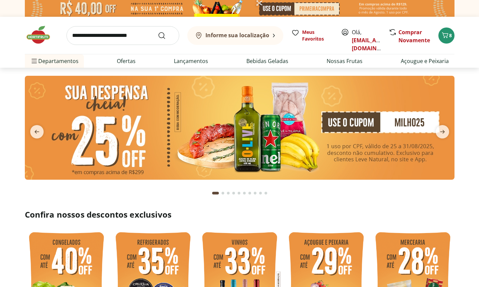
click at [114, 34] on input "search" at bounding box center [122, 35] width 113 height 19
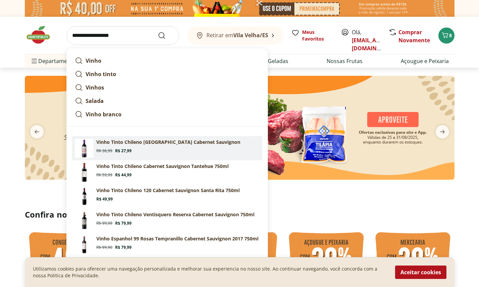
click at [157, 144] on p "Vinho Tinto Chileno [GEOGRAPHIC_DATA] Cabernet Sauvignon" at bounding box center [168, 142] width 144 height 7
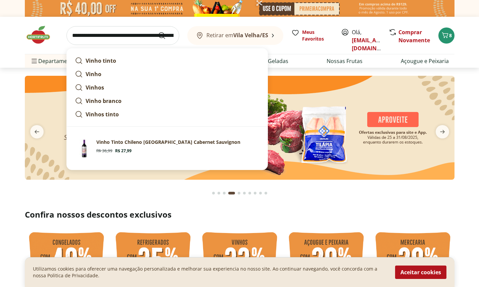
click at [105, 31] on input "**********" at bounding box center [122, 35] width 113 height 19
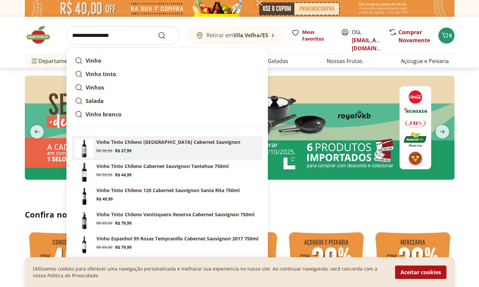
click at [132, 145] on p "Vinho Tinto Chileno [GEOGRAPHIC_DATA] Cabernet Sauvignon" at bounding box center [168, 142] width 144 height 7
type input "**********"
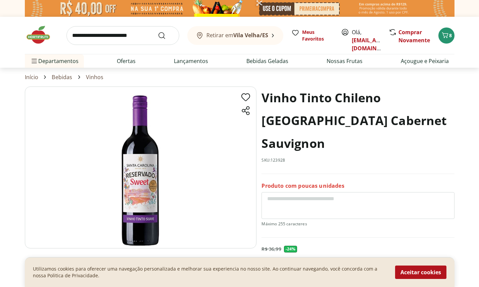
click at [182, 155] on img at bounding box center [140, 168] width 231 height 162
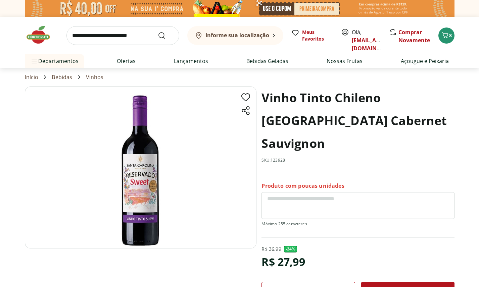
click at [147, 155] on img at bounding box center [140, 168] width 231 height 162
click at [144, 184] on img at bounding box center [140, 168] width 231 height 162
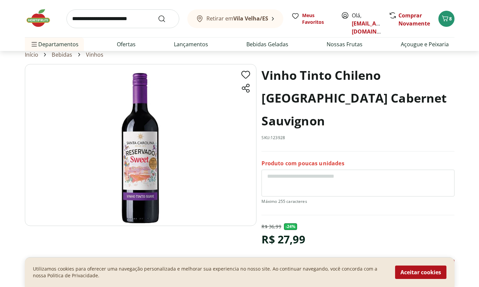
scroll to position [26, 0]
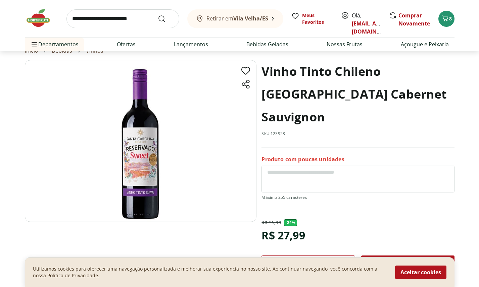
click at [282, 179] on textarea at bounding box center [357, 179] width 192 height 27
drag, startPoint x: 384, startPoint y: 92, endPoint x: 380, endPoint y: 111, distance: 19.6
click at [380, 112] on h1 "Vinho Tinto Chileno Santa Carolina Reservado Cabernet Sauvignon" at bounding box center [357, 94] width 192 height 68
copy h1 "Cabernet Sauvignon"
click at [376, 167] on textarea "**********" at bounding box center [357, 179] width 192 height 27
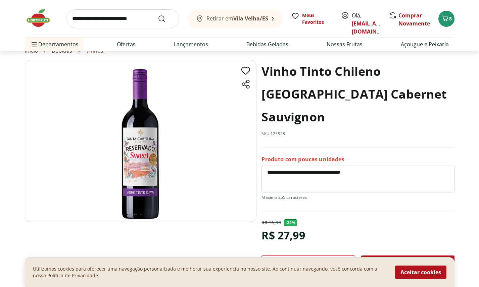
click at [376, 172] on textarea "**********" at bounding box center [357, 179] width 192 height 27
paste textarea "**********"
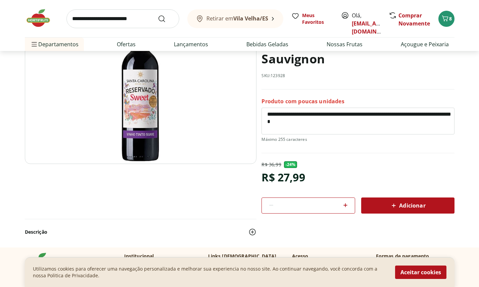
scroll to position [93, 0]
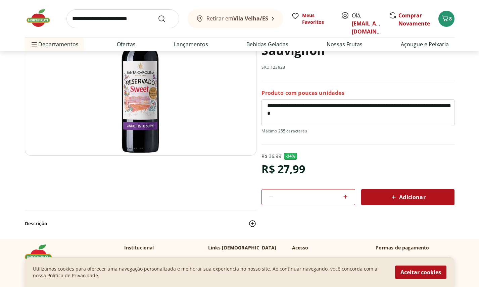
type textarea "**********"
click at [386, 198] on div "Adicionar" at bounding box center [407, 197] width 82 height 12
click at [96, 20] on input "search" at bounding box center [122, 18] width 113 height 19
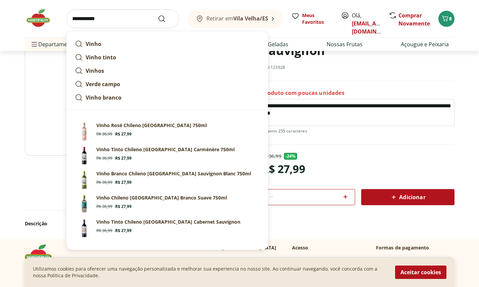
type input "**********"
click at [158, 15] on button "Submit Search" at bounding box center [166, 19] width 16 height 8
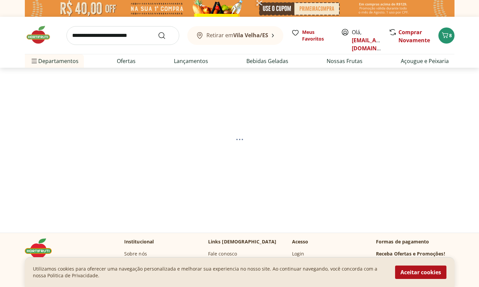
select select "**********"
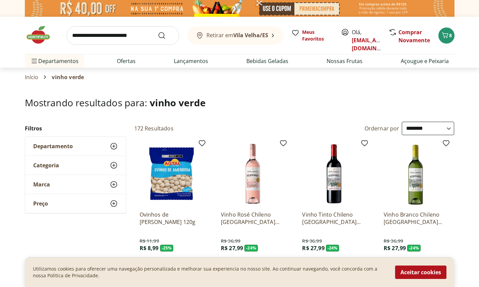
click at [132, 36] on input "search" at bounding box center [122, 35] width 113 height 19
type input "**********"
click at [158, 32] on button "Submit Search" at bounding box center [166, 36] width 16 height 8
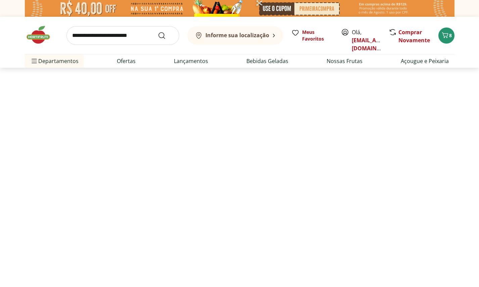
select select "**********"
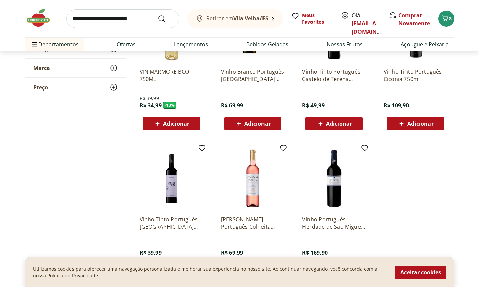
scroll to position [230, 0]
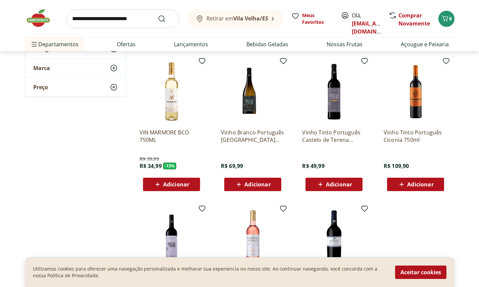
click at [167, 105] on img at bounding box center [171, 92] width 64 height 64
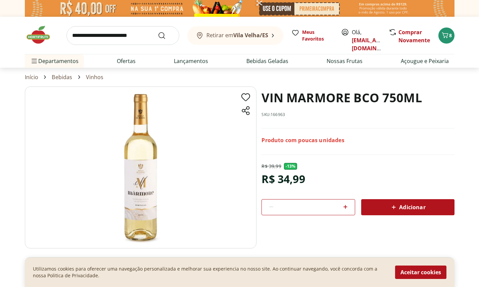
click at [143, 219] on img at bounding box center [140, 168] width 231 height 162
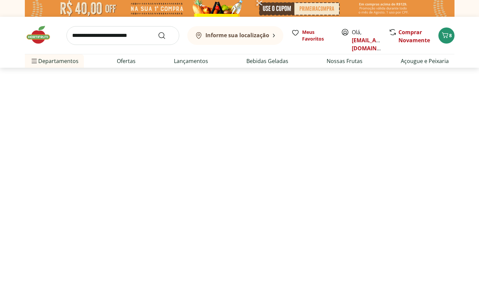
scroll to position [230, 0]
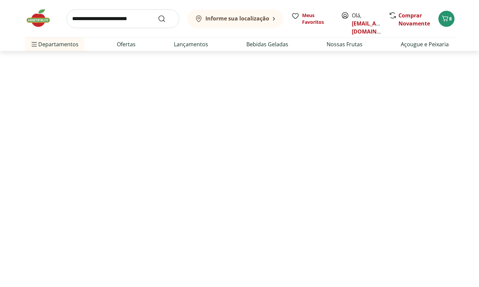
select select "**********"
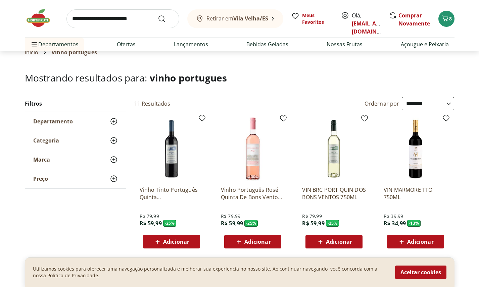
scroll to position [17, 0]
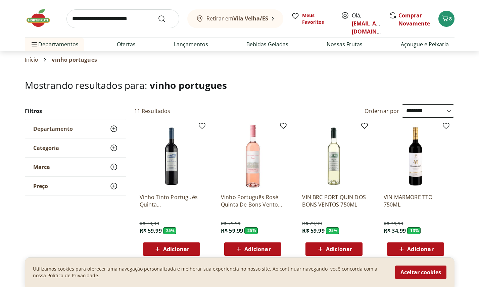
click at [113, 22] on input "search" at bounding box center [122, 18] width 113 height 19
type input "**********"
click at [158, 15] on button "Submit Search" at bounding box center [166, 19] width 16 height 8
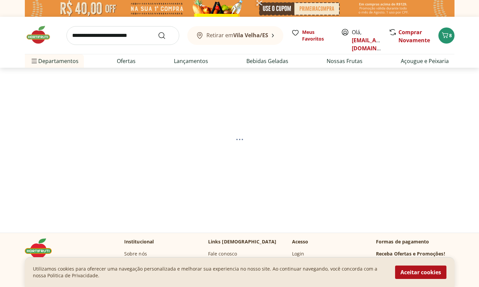
select select "**********"
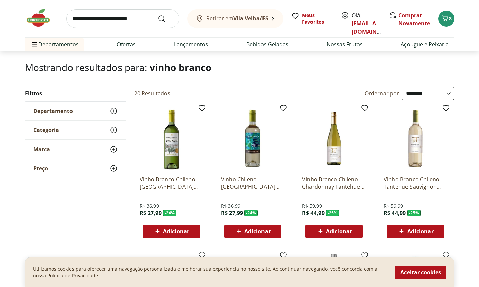
scroll to position [51, 0]
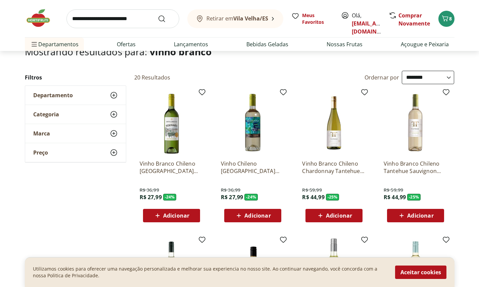
click at [172, 119] on img at bounding box center [171, 123] width 64 height 64
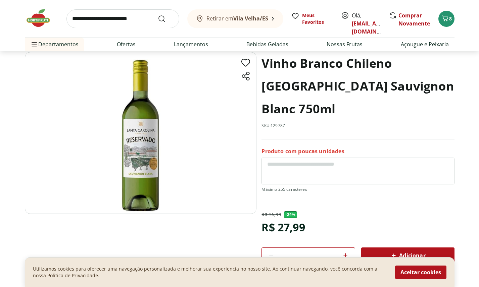
scroll to position [37, 0]
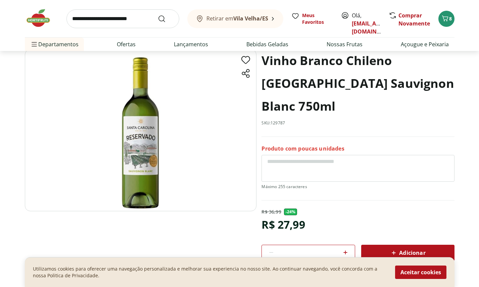
drag, startPoint x: 385, startPoint y: 84, endPoint x: 293, endPoint y: 106, distance: 95.2
click at [293, 106] on h1 "Vinho Branco Chileno Santa Carolina Reservado Sauvignon Blanc 750ml" at bounding box center [357, 83] width 192 height 68
copy h1 "Sauvignon Blanc"
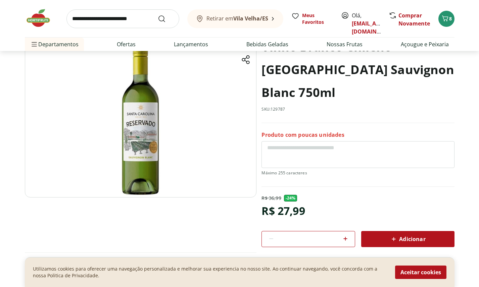
select select "**********"
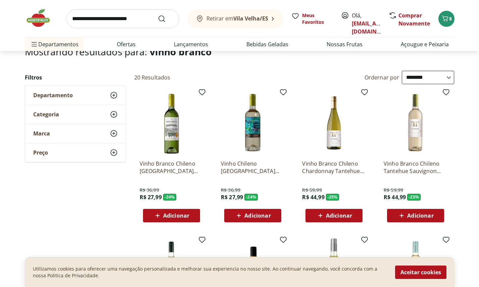
click at [255, 124] on img at bounding box center [253, 123] width 64 height 64
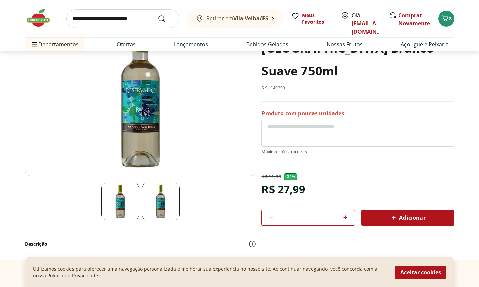
scroll to position [38, 0]
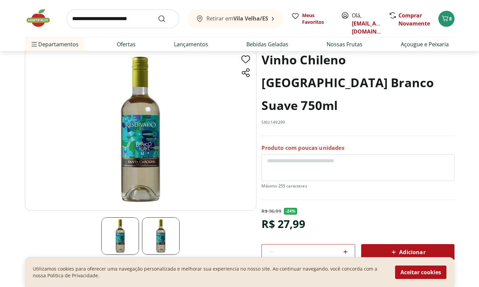
scroll to position [51, 0]
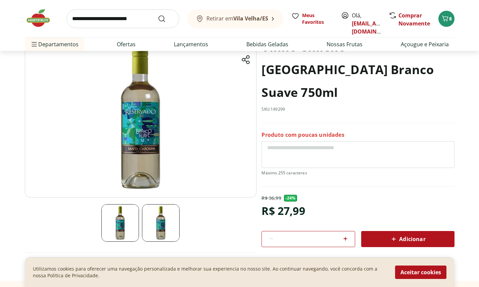
select select "**********"
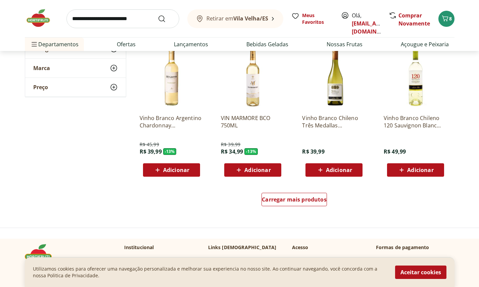
scroll to position [381, 0]
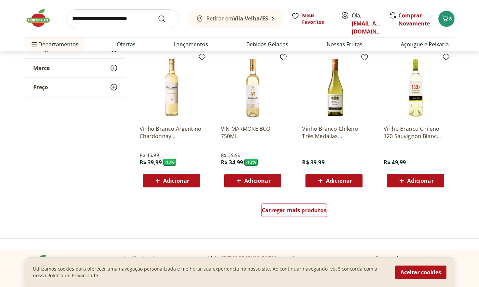
click at [259, 96] on img at bounding box center [253, 88] width 64 height 64
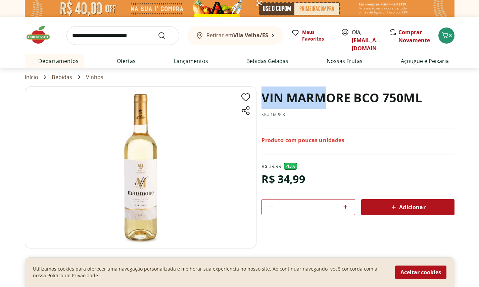
drag, startPoint x: 321, startPoint y: 96, endPoint x: 258, endPoint y: 95, distance: 62.4
click at [259, 95] on section "VIN MARMORE BCO 750ML SKU: 166963 Produto com poucas unidades R$ 39,99 - 13 % R…" at bounding box center [239, 188] width 429 height 202
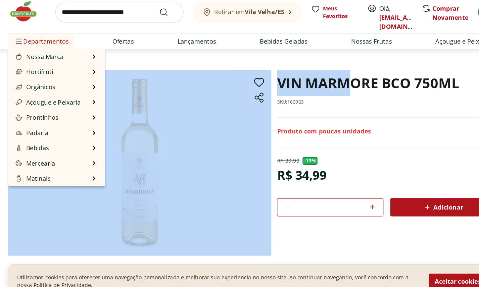
select select "**********"
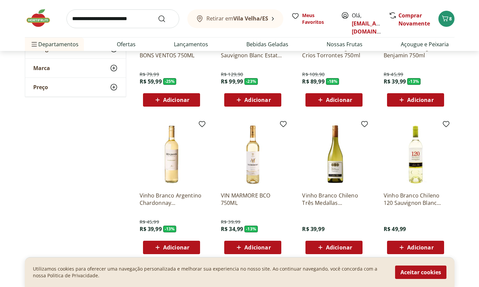
scroll to position [605, 0]
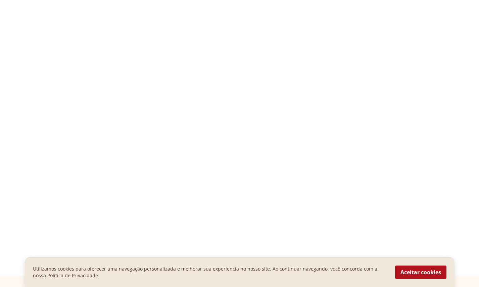
select select "**********"
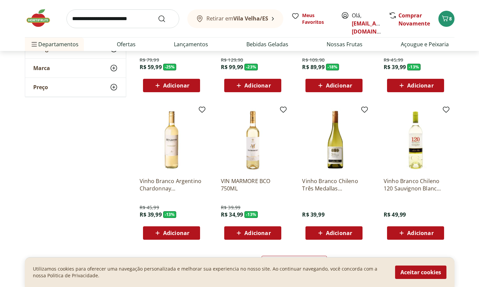
click at [177, 132] on img at bounding box center [171, 140] width 64 height 64
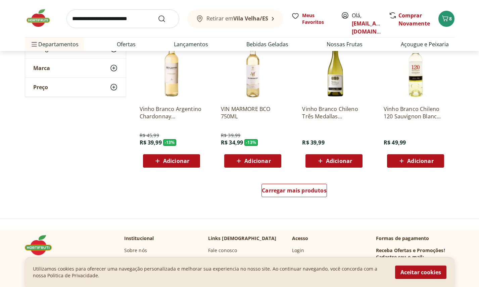
scroll to position [678, 0]
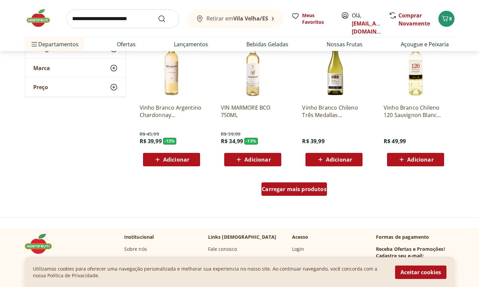
click at [288, 185] on div "Carregar mais produtos" at bounding box center [293, 188] width 65 height 13
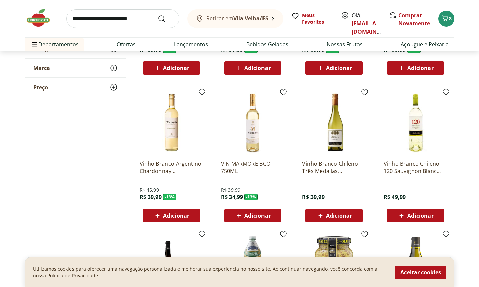
scroll to position [630, 0]
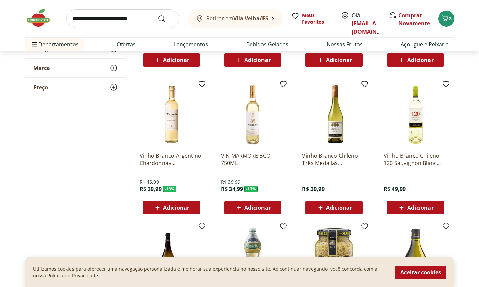
click at [180, 111] on img at bounding box center [171, 115] width 64 height 64
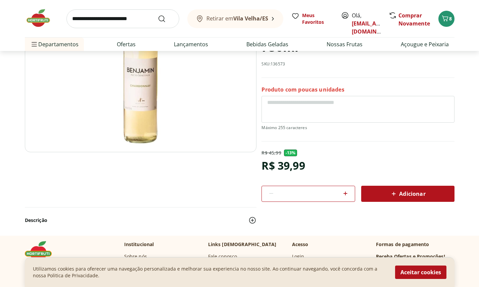
scroll to position [102, 0]
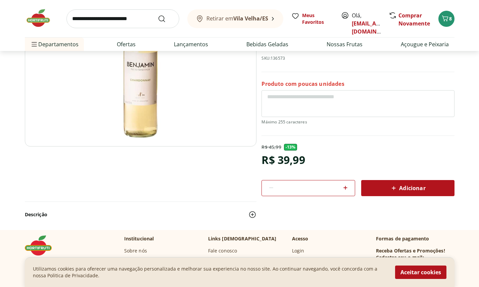
click at [404, 188] on span "Adicionar" at bounding box center [407, 188] width 36 height 8
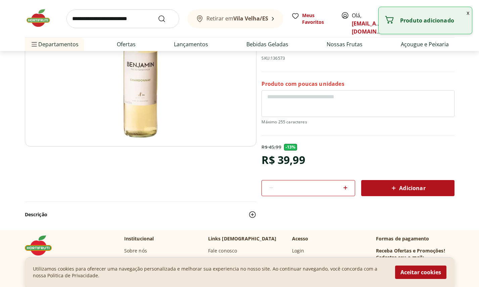
click at [468, 13] on button "x" at bounding box center [467, 12] width 8 height 11
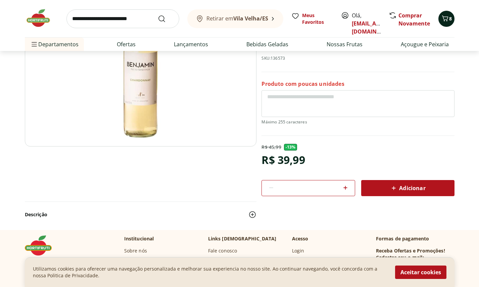
click at [446, 18] on icon "Carrinho" at bounding box center [445, 18] width 8 height 8
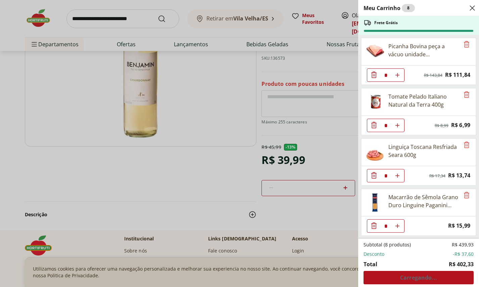
scroll to position [0, 0]
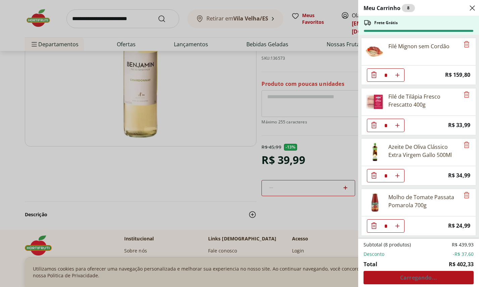
click at [223, 200] on div "Meu Carrinho 8 Frete Grátis Filé Mignon sem Cordão * Price: R$ 159,80 Filé de T…" at bounding box center [239, 143] width 479 height 287
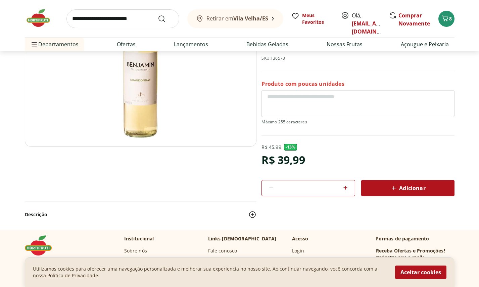
click at [343, 189] on icon at bounding box center [345, 188] width 8 height 8
click at [392, 189] on icon at bounding box center [393, 188] width 8 height 8
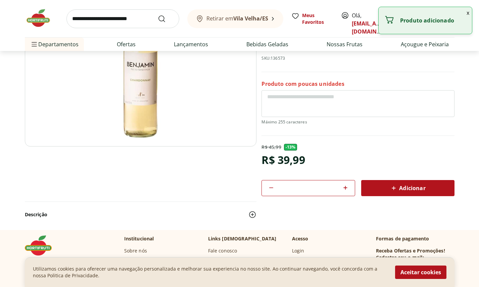
click at [465, 14] on button "x" at bounding box center [467, 12] width 8 height 11
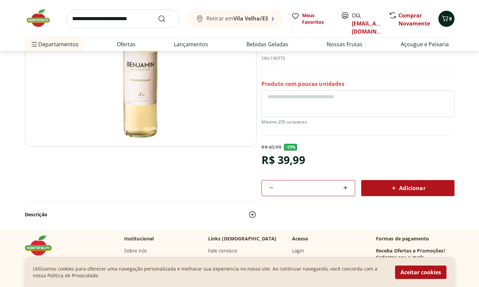
click at [446, 20] on icon "Carrinho" at bounding box center [445, 18] width 8 height 8
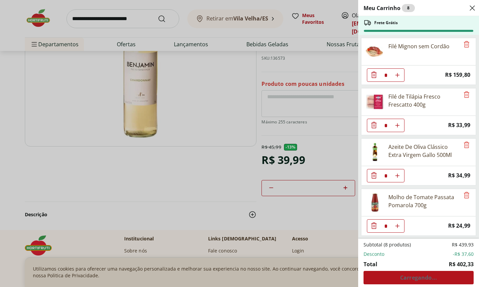
click at [206, 186] on div "Meu Carrinho 8 Frete Grátis Filé Mignon sem Cordão * Price: R$ 159,80 Filé de T…" at bounding box center [239, 143] width 479 height 287
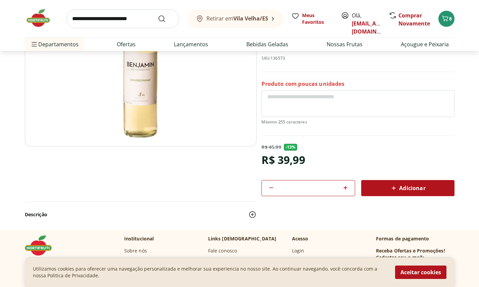
click at [344, 191] on icon at bounding box center [345, 188] width 8 height 8
type input "*"
click at [380, 191] on div "Adicionar" at bounding box center [407, 188] width 82 height 12
click at [450, 18] on span "12" at bounding box center [449, 18] width 5 height 6
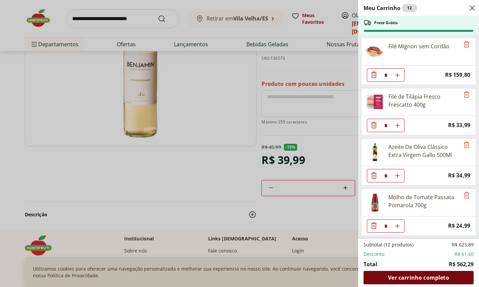
click at [400, 279] on span "Ver carrinho completo" at bounding box center [418, 277] width 61 height 5
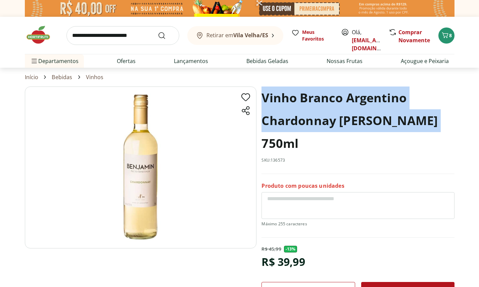
drag, startPoint x: 263, startPoint y: 96, endPoint x: 437, endPoint y: 116, distance: 175.9
click at [437, 116] on h1 "Vinho Branco Argentino Chardonnay [PERSON_NAME] 750ml" at bounding box center [357, 121] width 192 height 68
copy h1 "Vinho Branco Argentino Chardonnay [PERSON_NAME]"
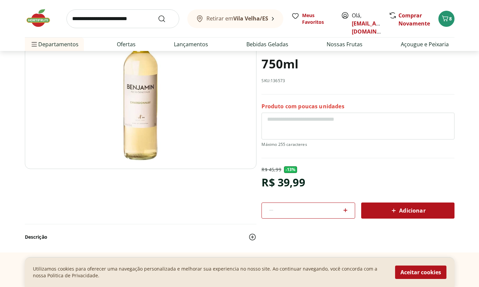
scroll to position [79, 0]
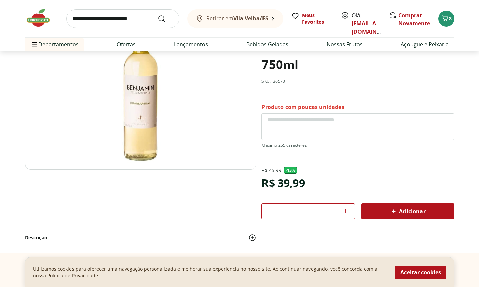
click at [403, 217] on button "Adicionar" at bounding box center [407, 211] width 93 height 16
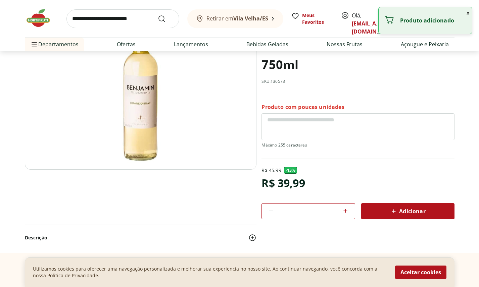
click at [468, 14] on button "x" at bounding box center [467, 12] width 8 height 11
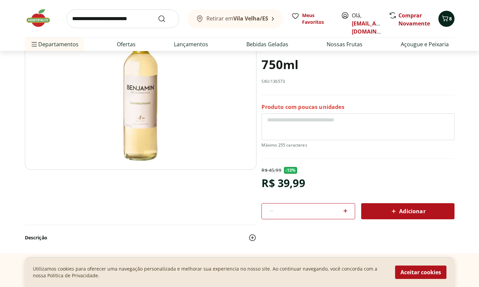
click at [444, 19] on icon "Carrinho" at bounding box center [445, 18] width 8 height 8
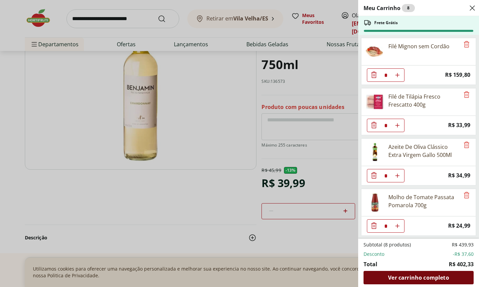
click at [408, 277] on span "Ver carrinho completo" at bounding box center [418, 277] width 61 height 5
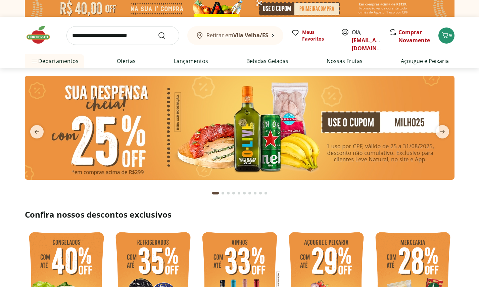
click at [104, 32] on input "search" at bounding box center [122, 35] width 113 height 19
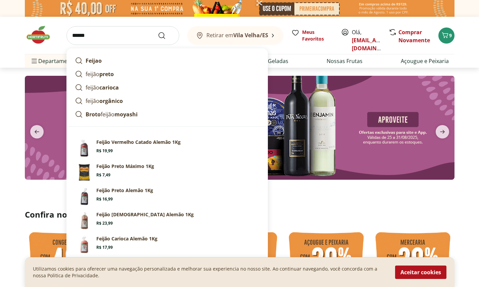
type input "******"
click at [158, 32] on button "Submit Search" at bounding box center [166, 36] width 16 height 8
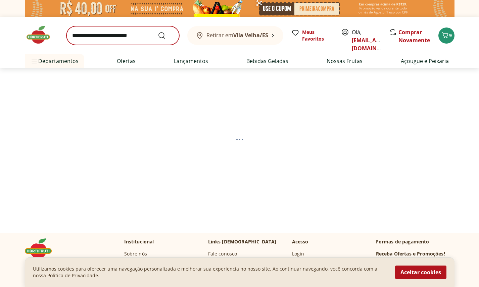
select select "**********"
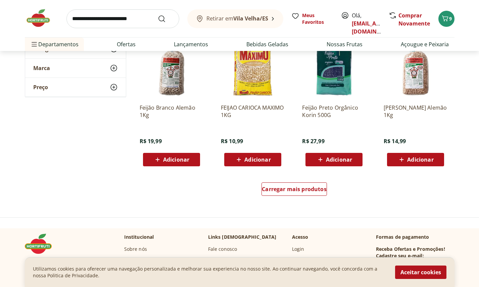
scroll to position [407, 0]
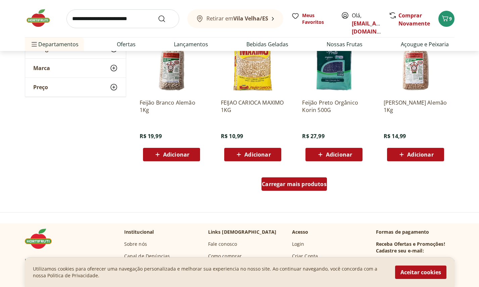
click at [286, 182] on span "Carregar mais produtos" at bounding box center [294, 183] width 65 height 5
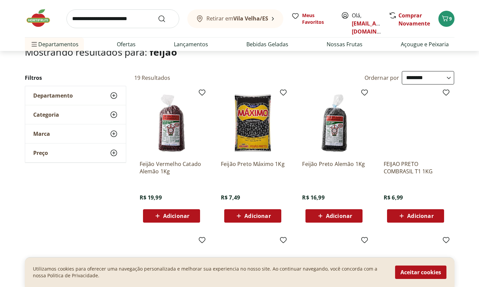
scroll to position [83, 0]
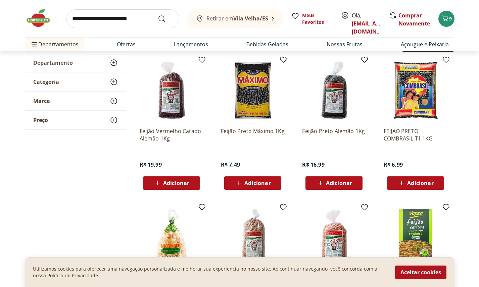
click at [403, 181] on icon at bounding box center [401, 183] width 8 height 8
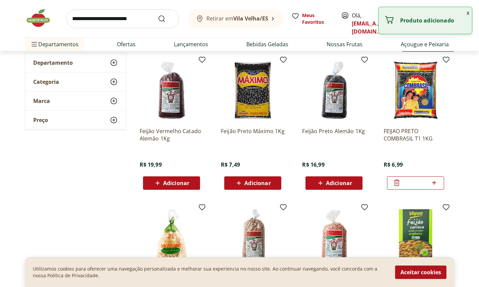
click at [468, 13] on button "x" at bounding box center [467, 12] width 8 height 11
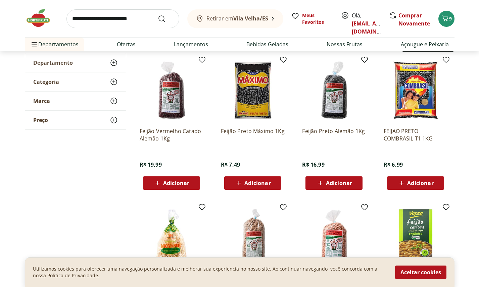
click at [421, 180] on span "Adicionar" at bounding box center [420, 182] width 26 height 5
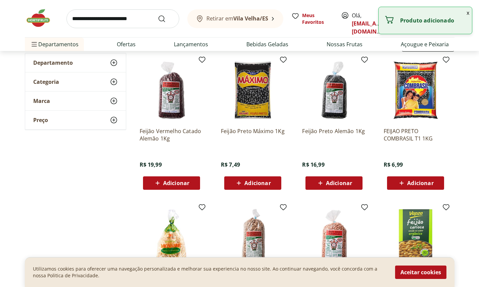
click at [436, 184] on div "Adicionar" at bounding box center [415, 183] width 46 height 12
click at [436, 184] on icon at bounding box center [434, 183] width 8 height 8
click at [436, 183] on icon at bounding box center [434, 183] width 8 height 8
type input "*"
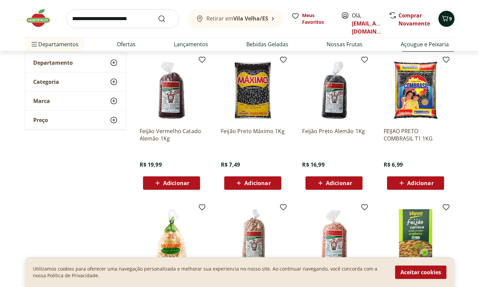
click at [444, 19] on icon "Carrinho" at bounding box center [444, 18] width 6 height 6
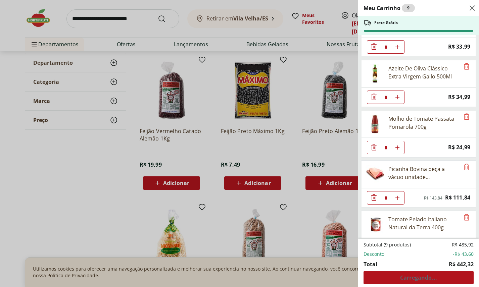
scroll to position [0, 0]
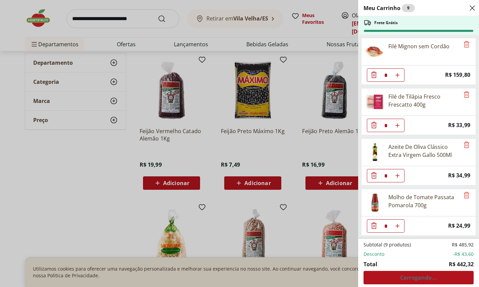
click at [337, 54] on div "Meu Carrinho 9 Frete Grátis Filé Mignon sem Cordão * Price: R$ 159,80 Filé de T…" at bounding box center [239, 143] width 479 height 287
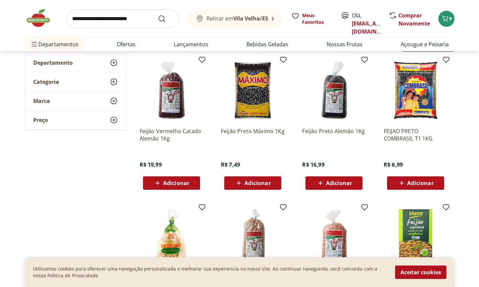
click at [412, 181] on span "Adicionar" at bounding box center [420, 182] width 26 height 5
click at [448, 20] on span "10" at bounding box center [449, 18] width 5 height 6
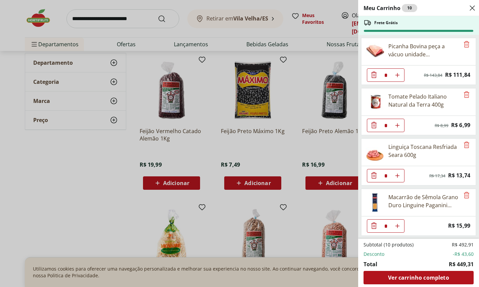
scroll to position [302, 0]
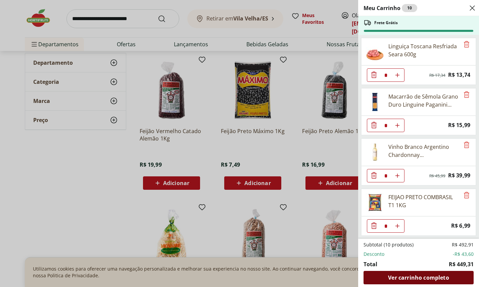
click at [425, 276] on span "Ver carrinho completo" at bounding box center [418, 277] width 61 height 5
